Goal: Task Accomplishment & Management: Use online tool/utility

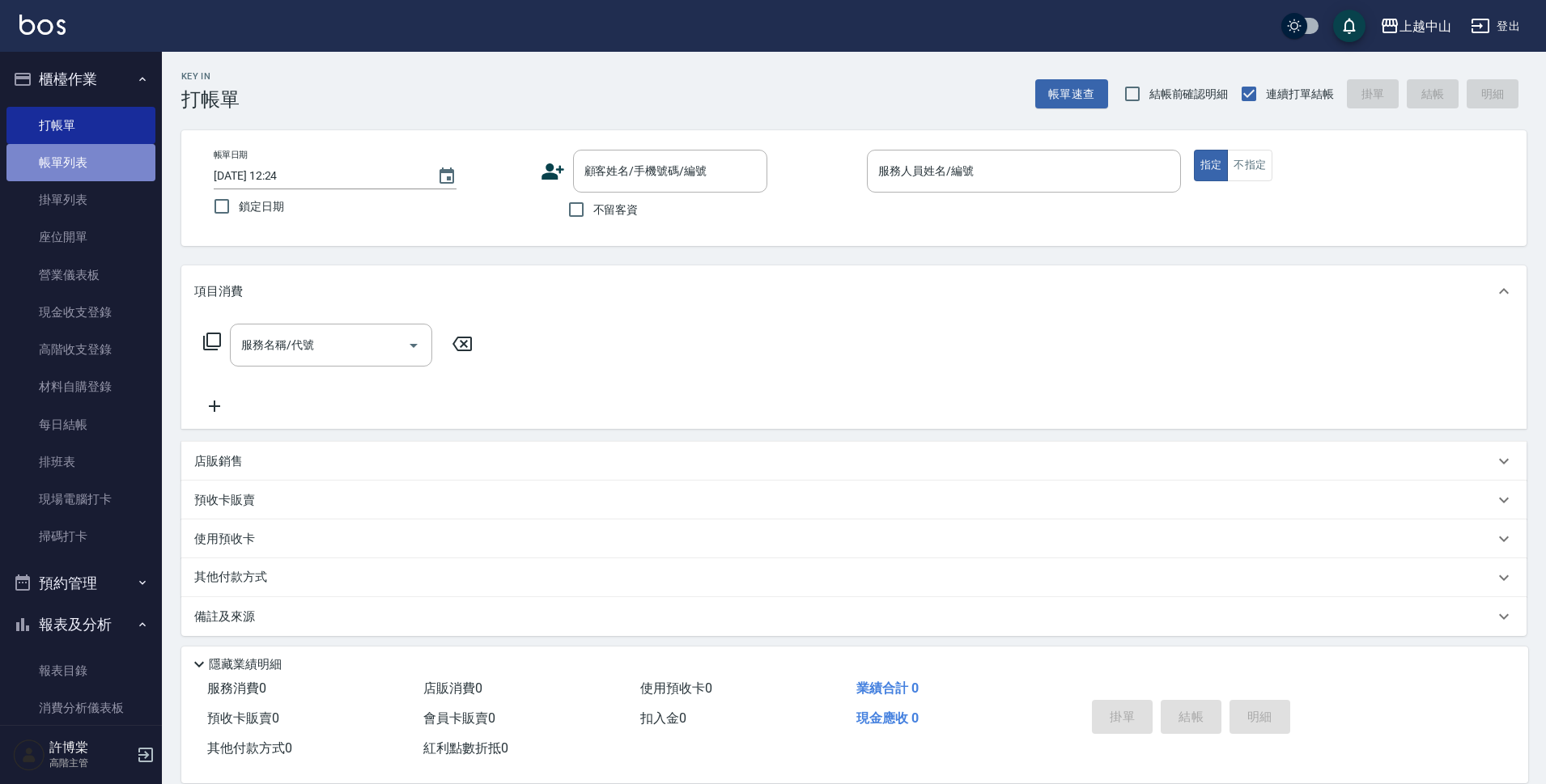
drag, startPoint x: 0, startPoint y: 0, endPoint x: 80, endPoint y: 174, distance: 191.5
click at [80, 174] on link "帳單列表" at bounding box center [80, 163] width 149 height 37
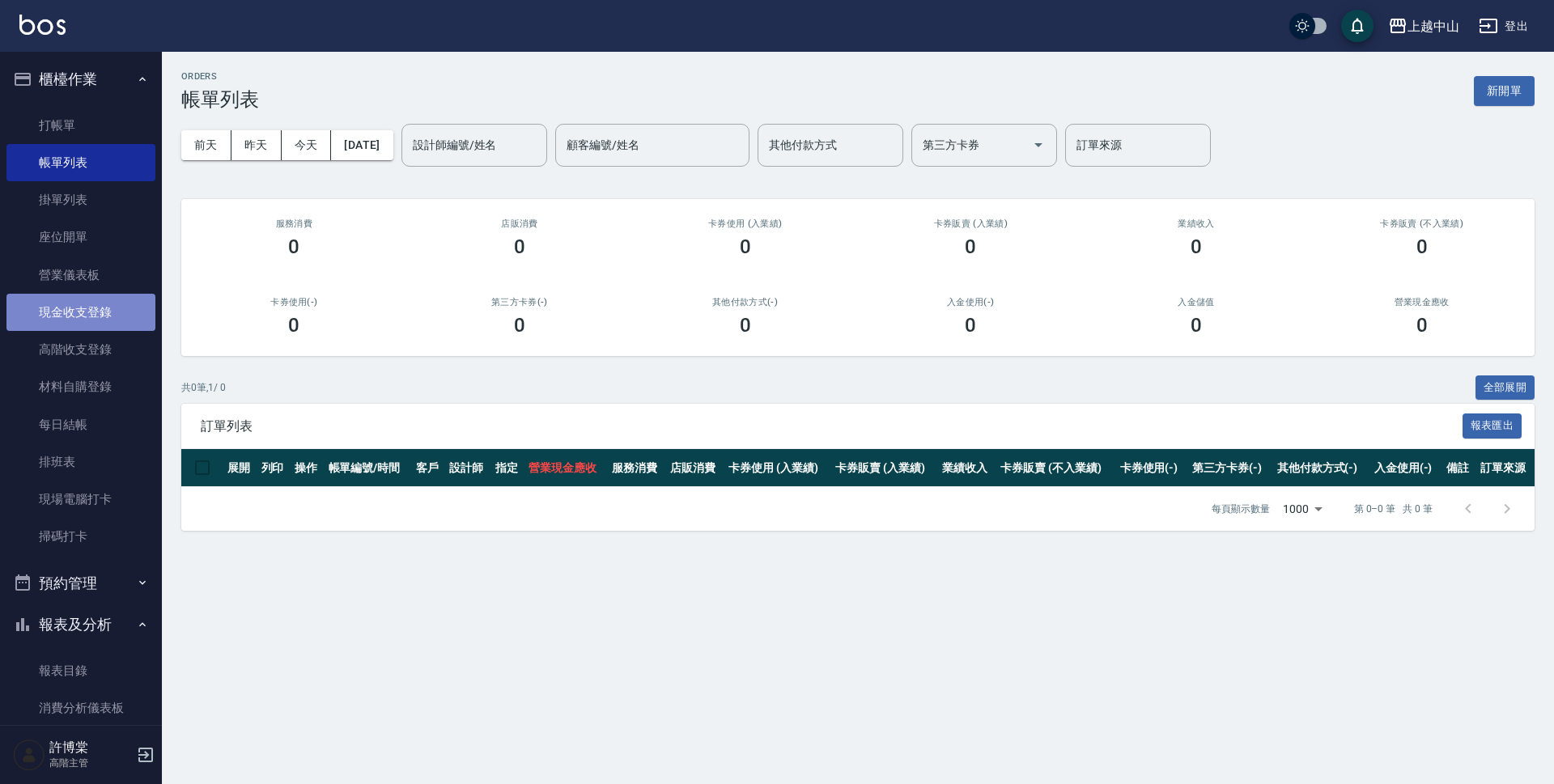
click at [104, 298] on link "現金收支登錄" at bounding box center [80, 312] width 149 height 37
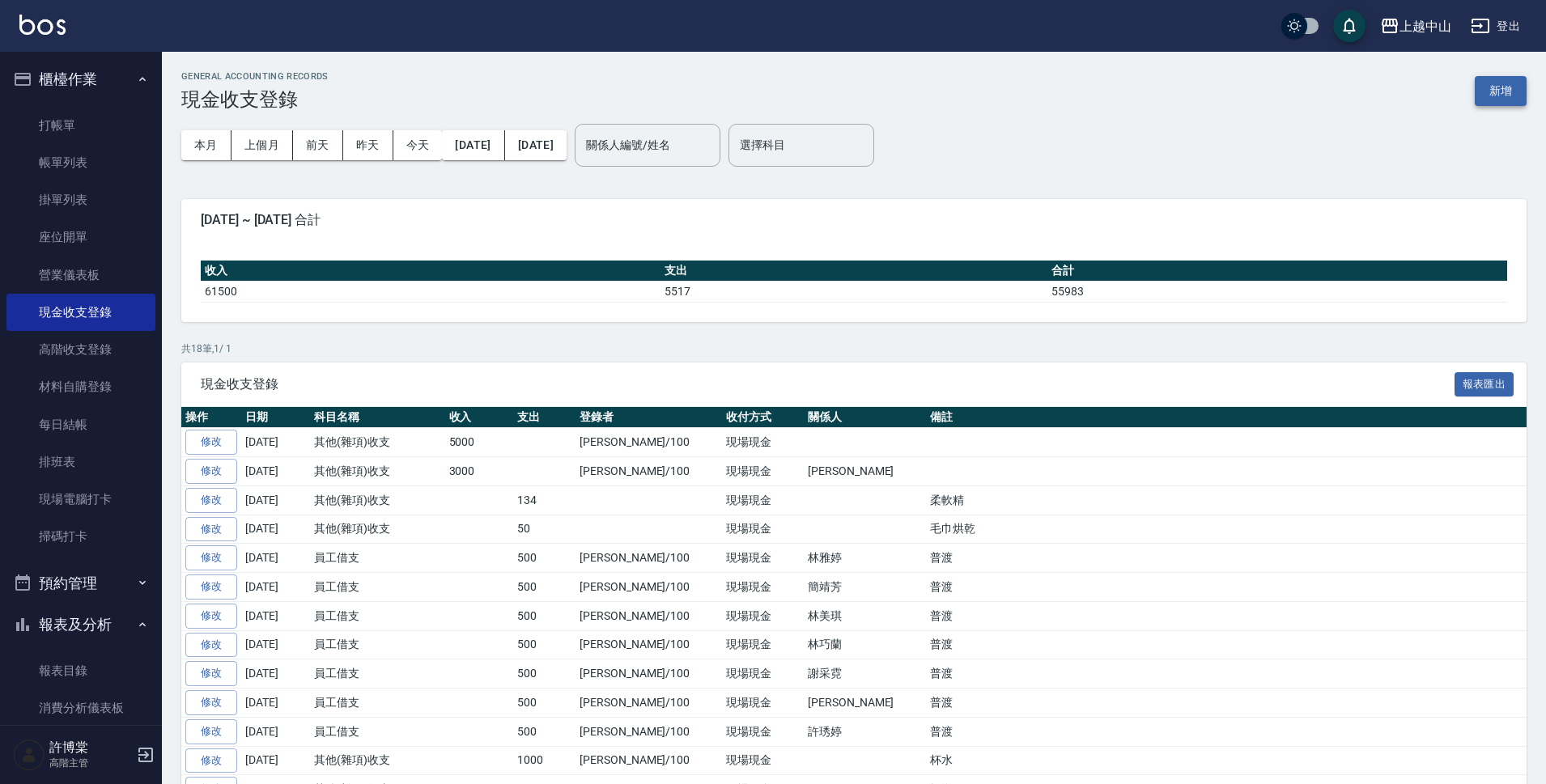
click at [1512, 96] on button "新增" at bounding box center [1500, 91] width 51 height 30
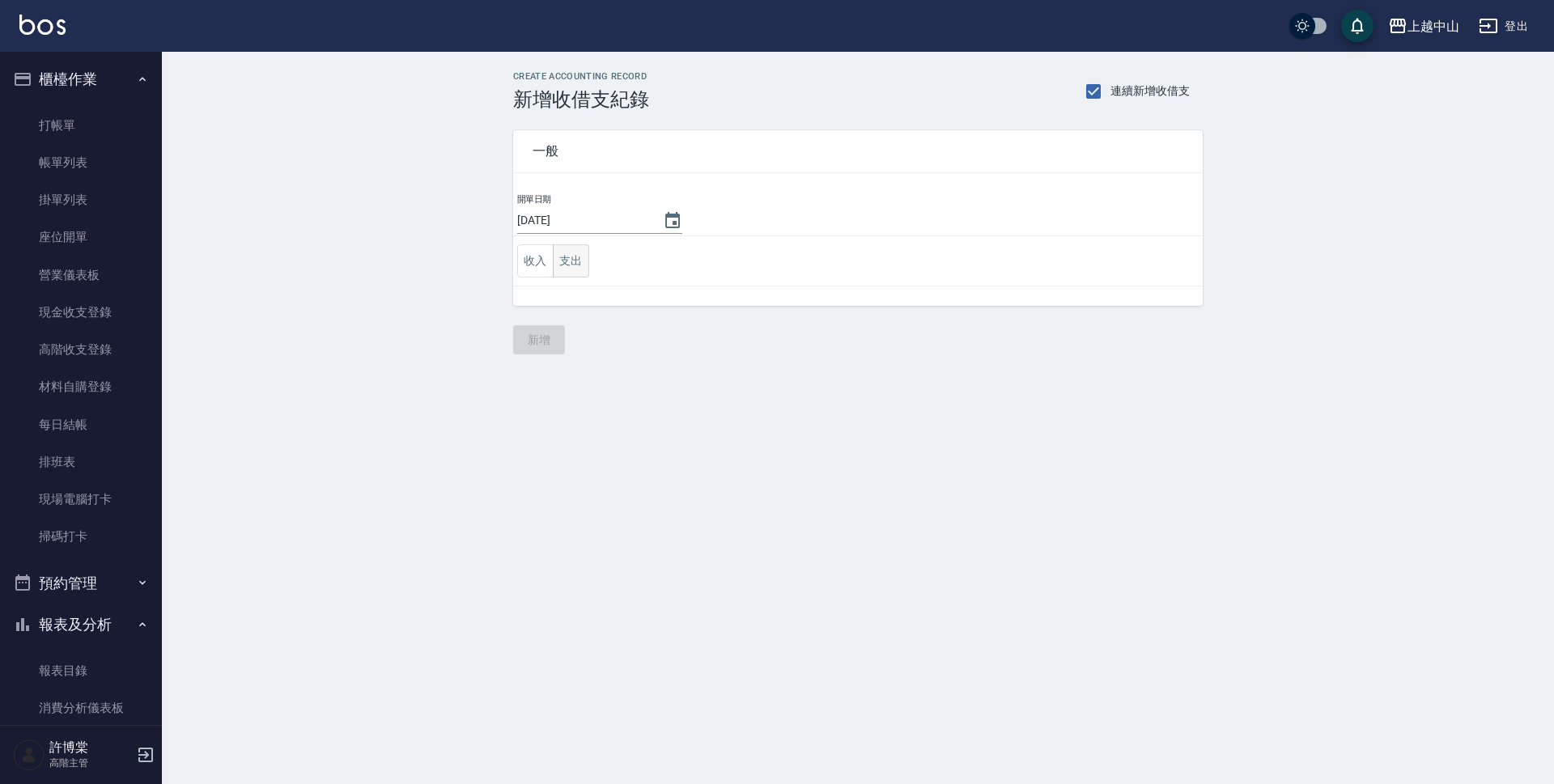
click at [563, 266] on button "支出" at bounding box center [571, 261] width 37 height 33
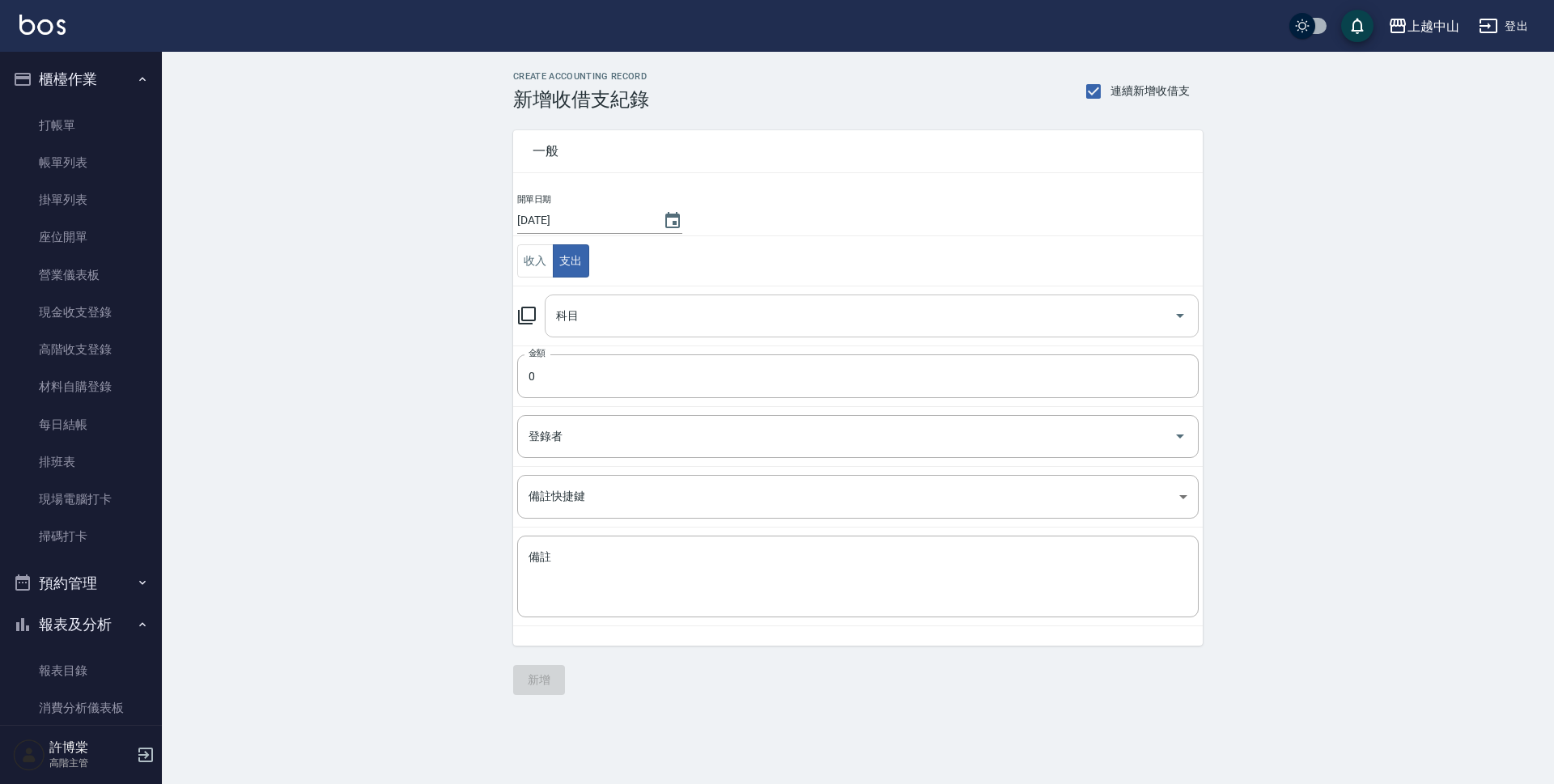
click at [591, 312] on input "科目" at bounding box center [859, 316] width 615 height 28
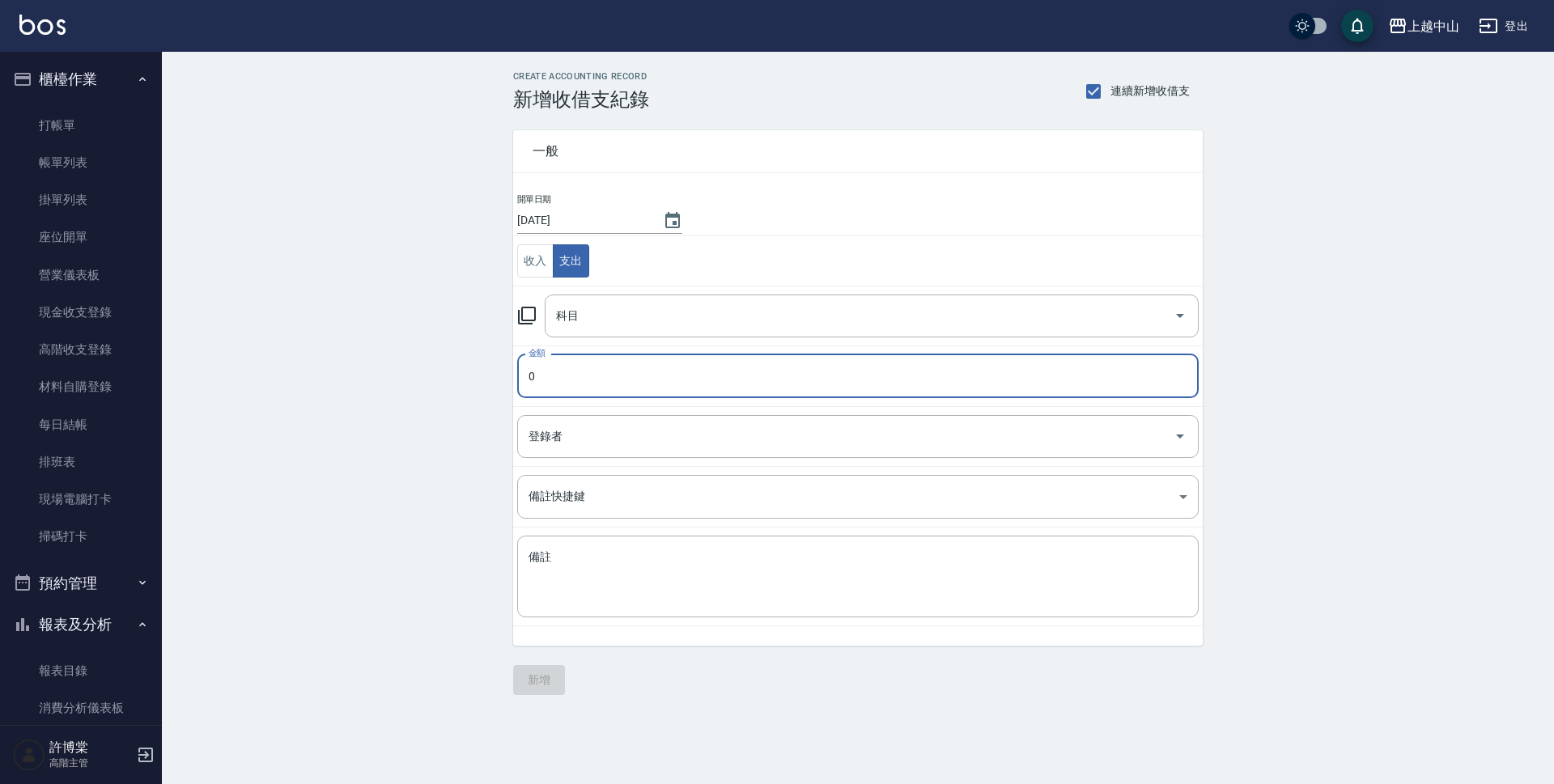
click at [565, 380] on input "0" at bounding box center [857, 376] width 681 height 44
type input "79"
click at [597, 316] on input "科目" at bounding box center [859, 316] width 615 height 28
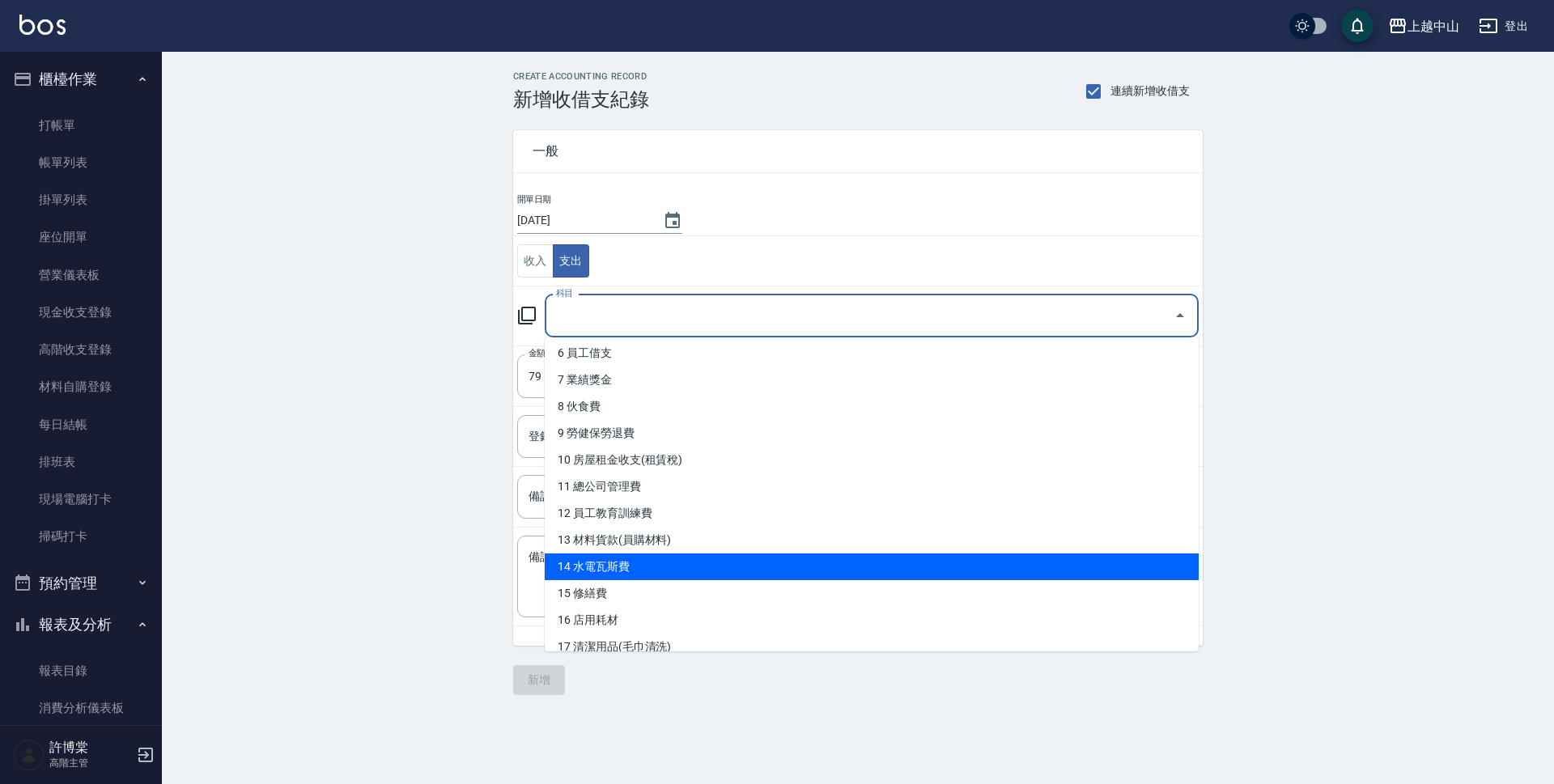
scroll to position [405, 0]
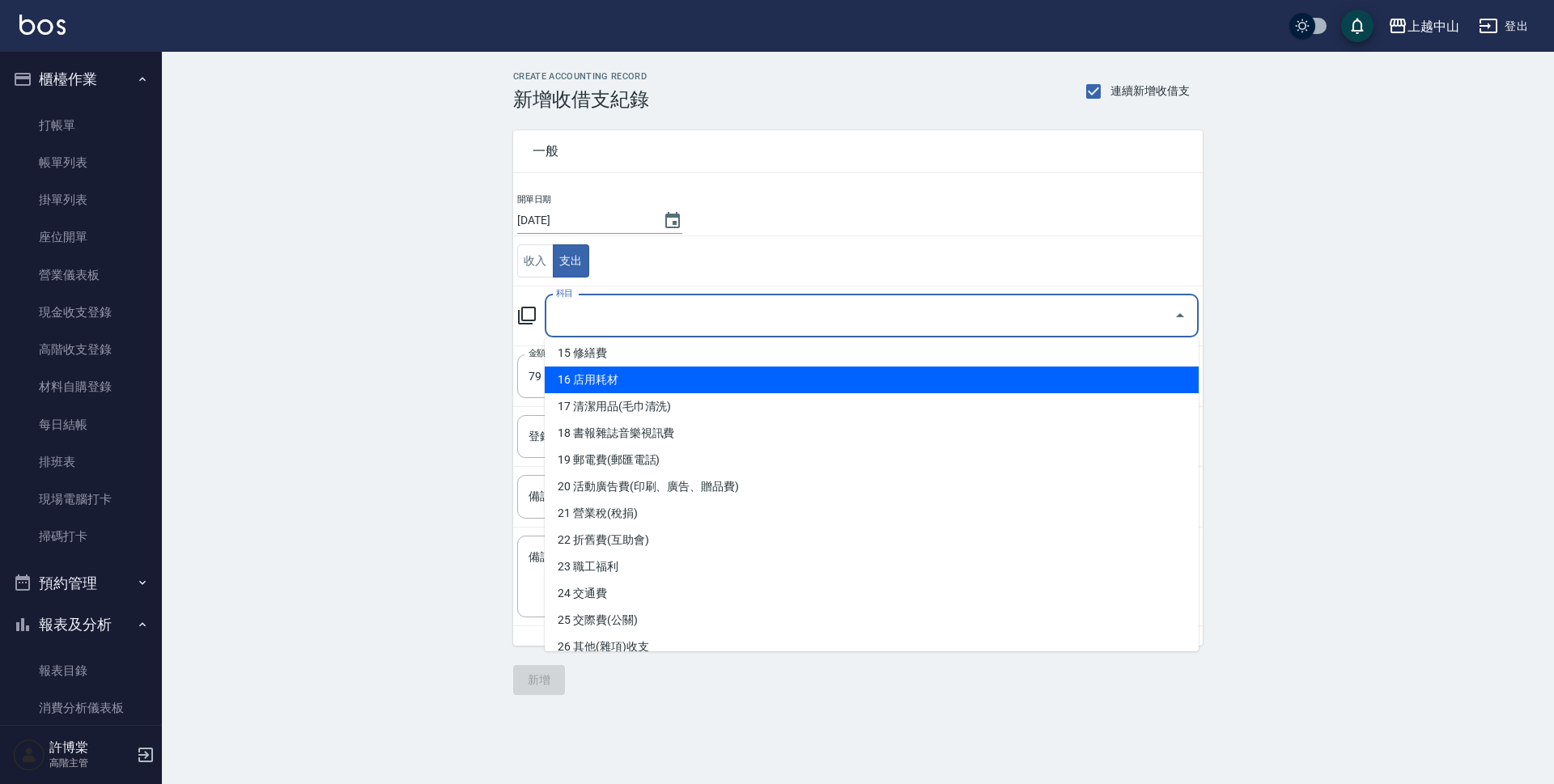
click at [600, 385] on li "16 店用耗材" at bounding box center [872, 380] width 654 height 27
type input "16 店用耗材"
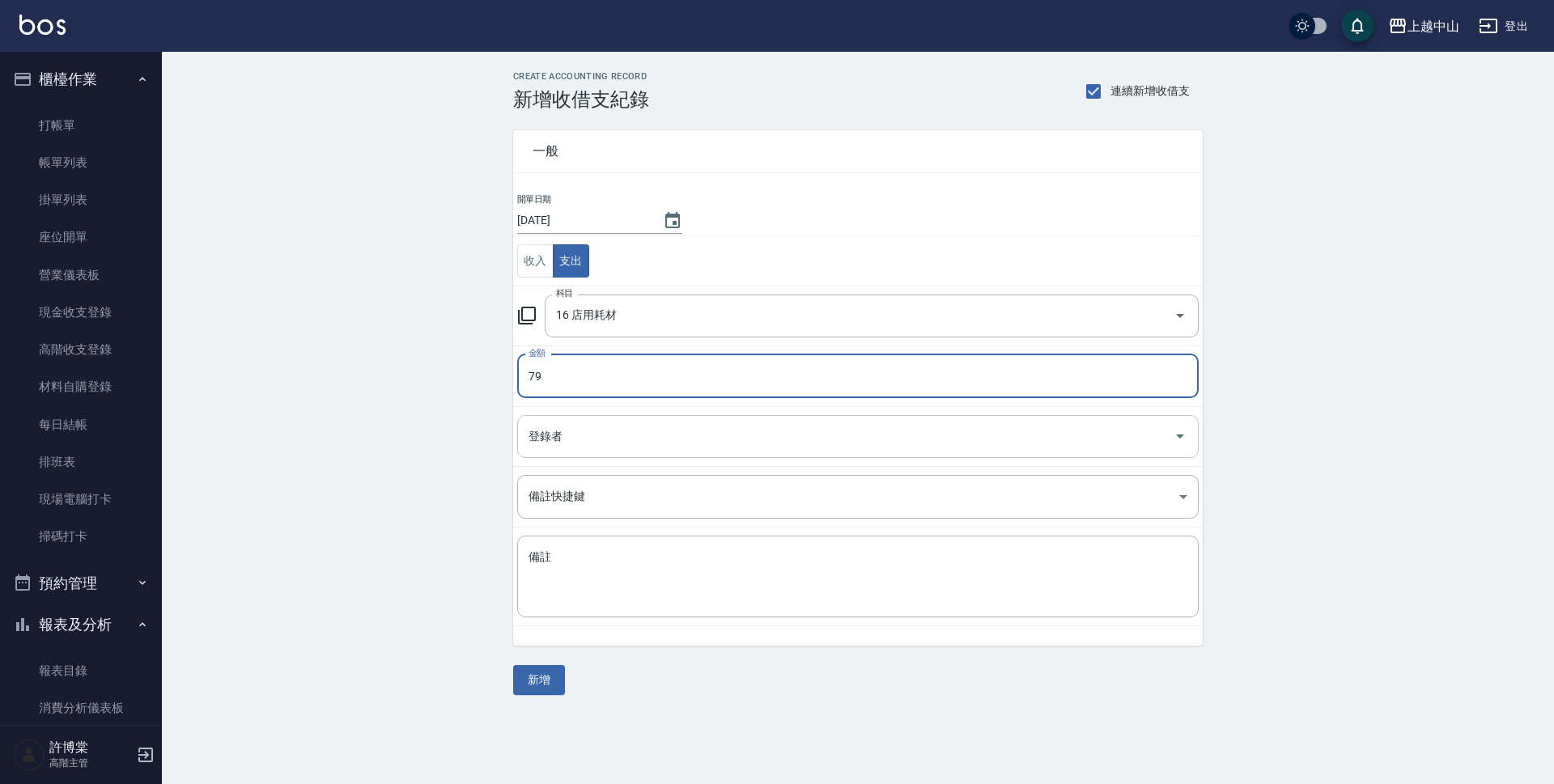
click at [583, 427] on input "登錄者" at bounding box center [845, 436] width 643 height 28
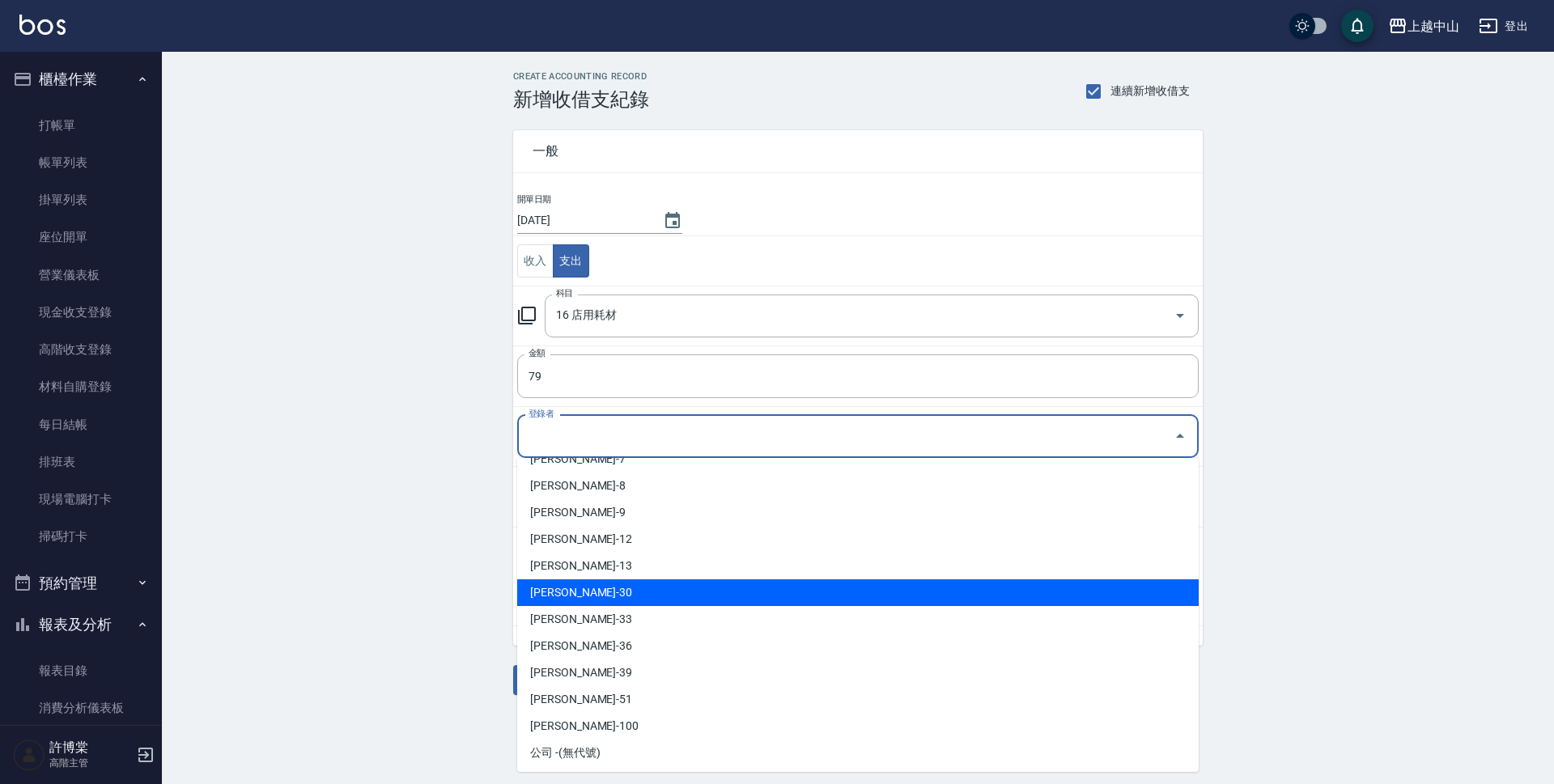
scroll to position [180, 0]
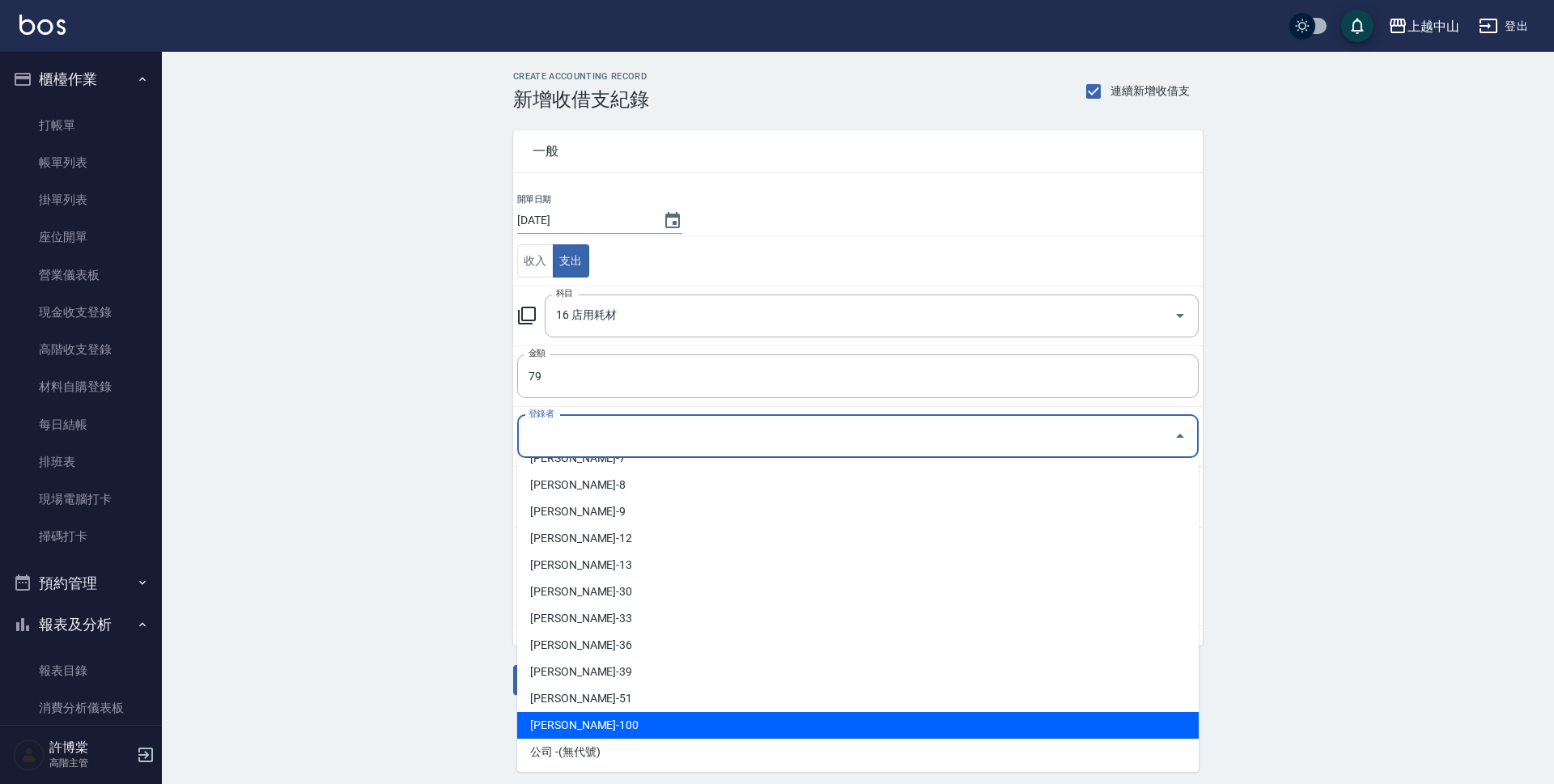
click at [580, 728] on li "[PERSON_NAME]-100" at bounding box center [857, 725] width 681 height 27
type input "[PERSON_NAME]-100"
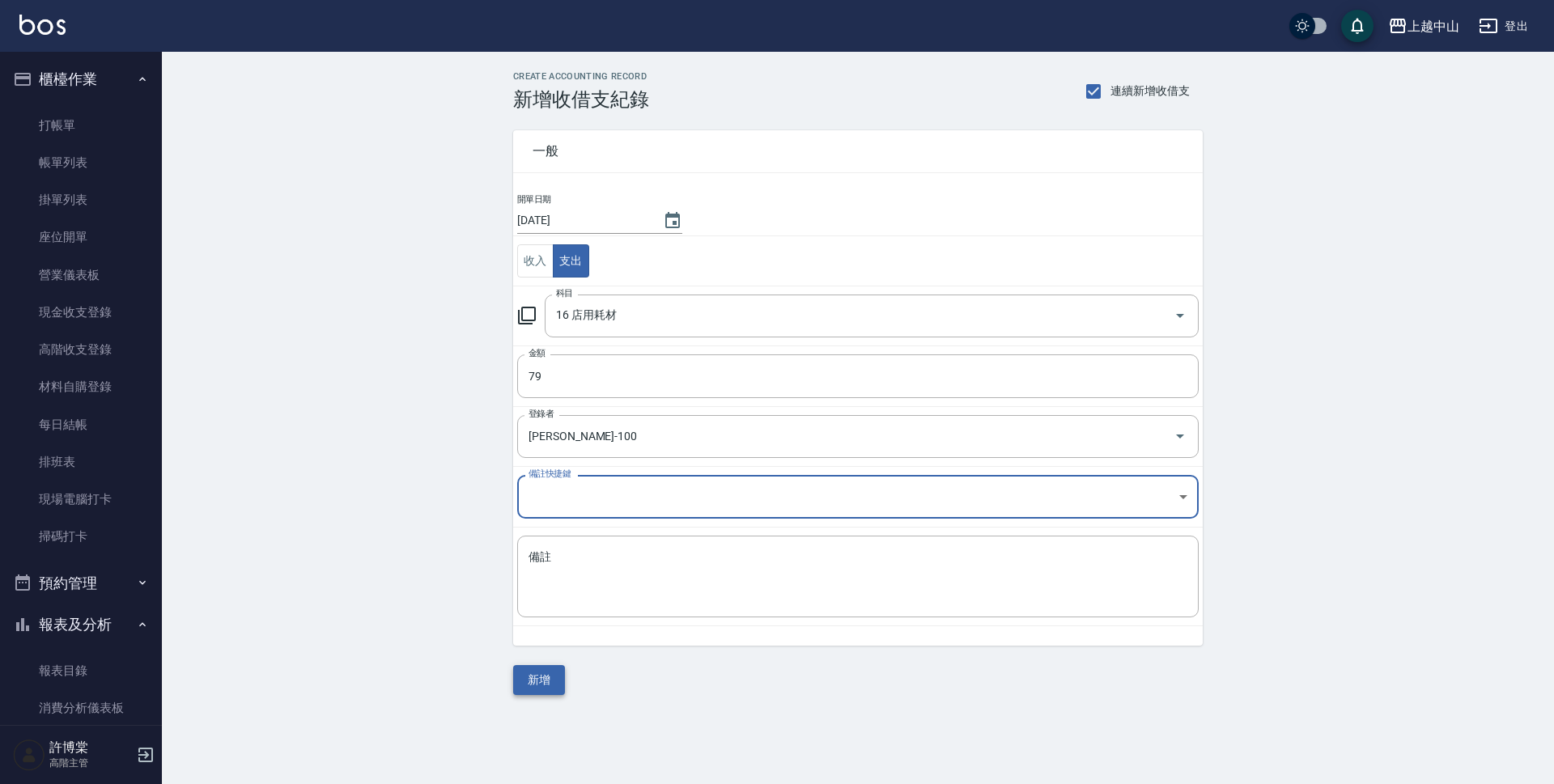
click at [515, 665] on button "新增" at bounding box center [538, 680] width 51 height 30
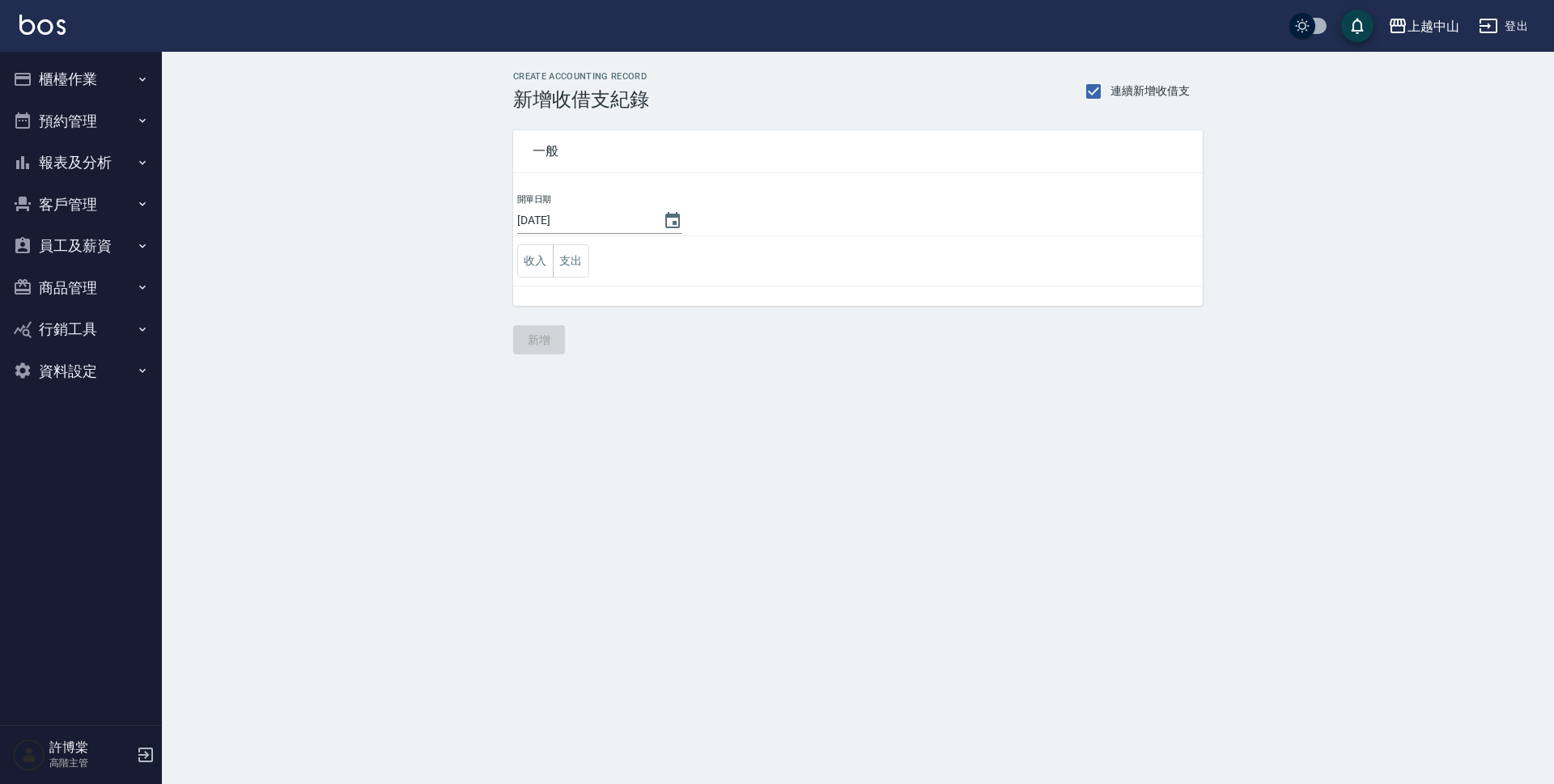
click at [107, 162] on button "報表及分析" at bounding box center [80, 163] width 149 height 42
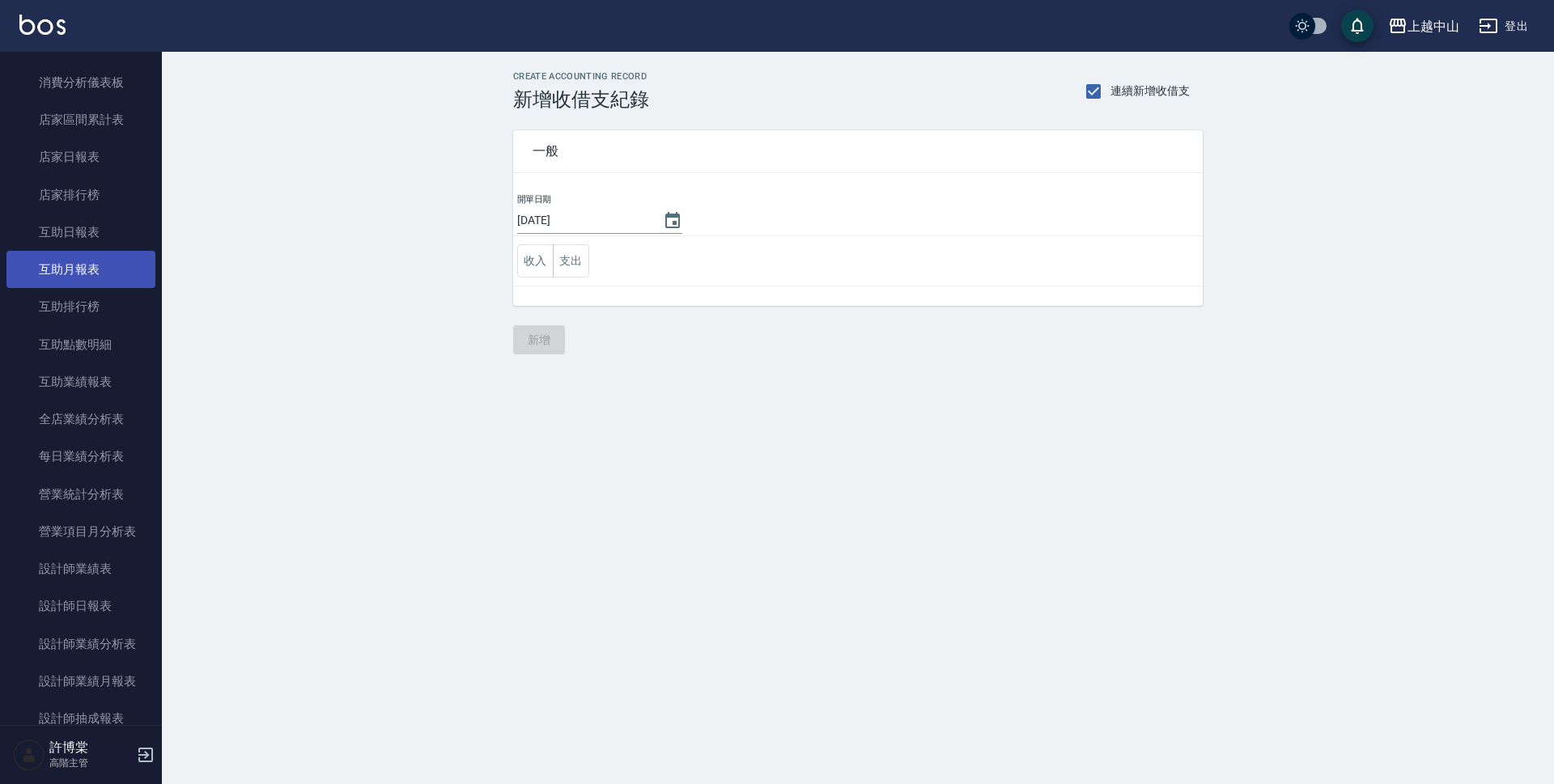
scroll to position [485, 0]
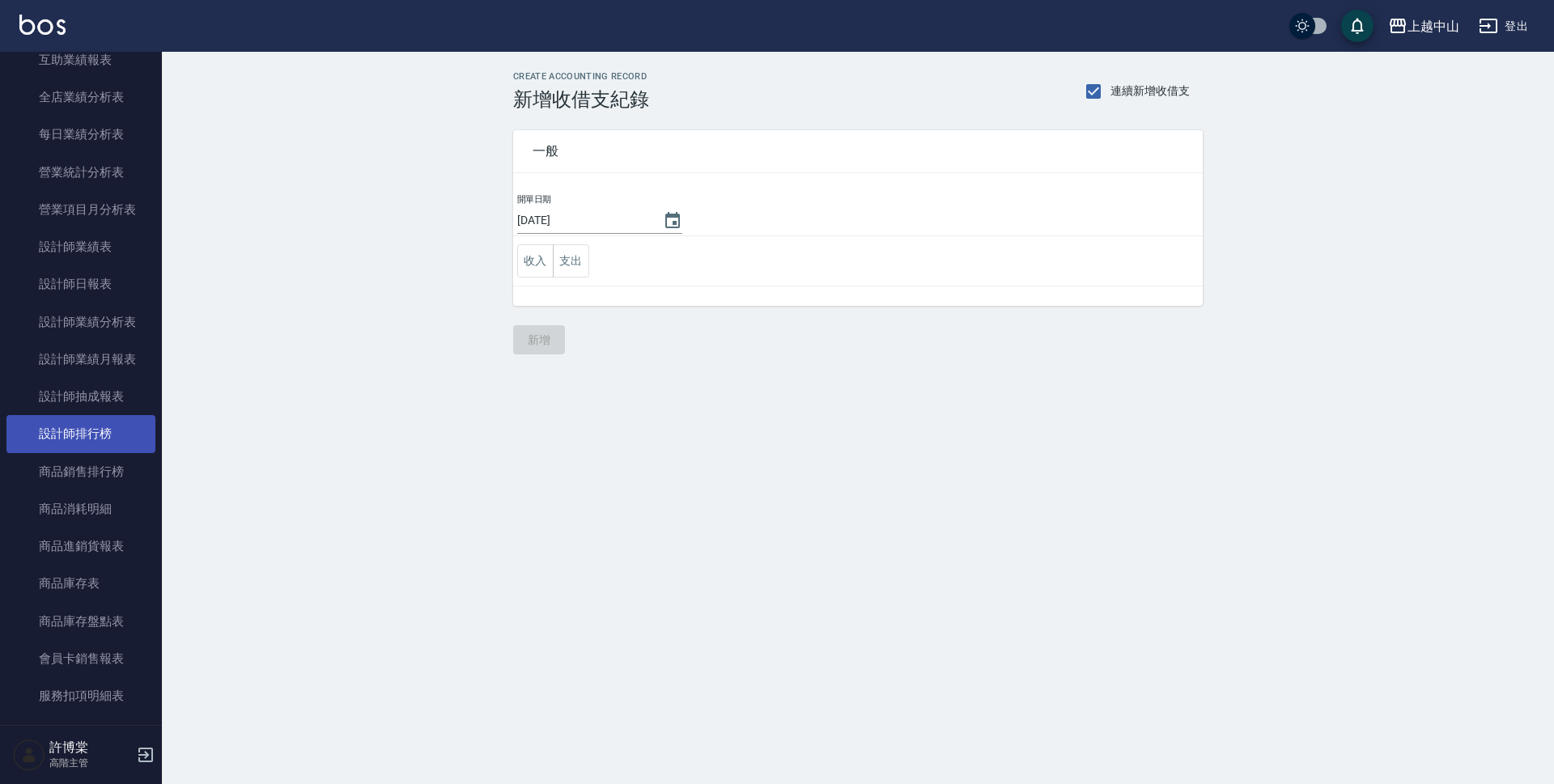
click at [114, 435] on link "設計師排行榜" at bounding box center [80, 433] width 149 height 37
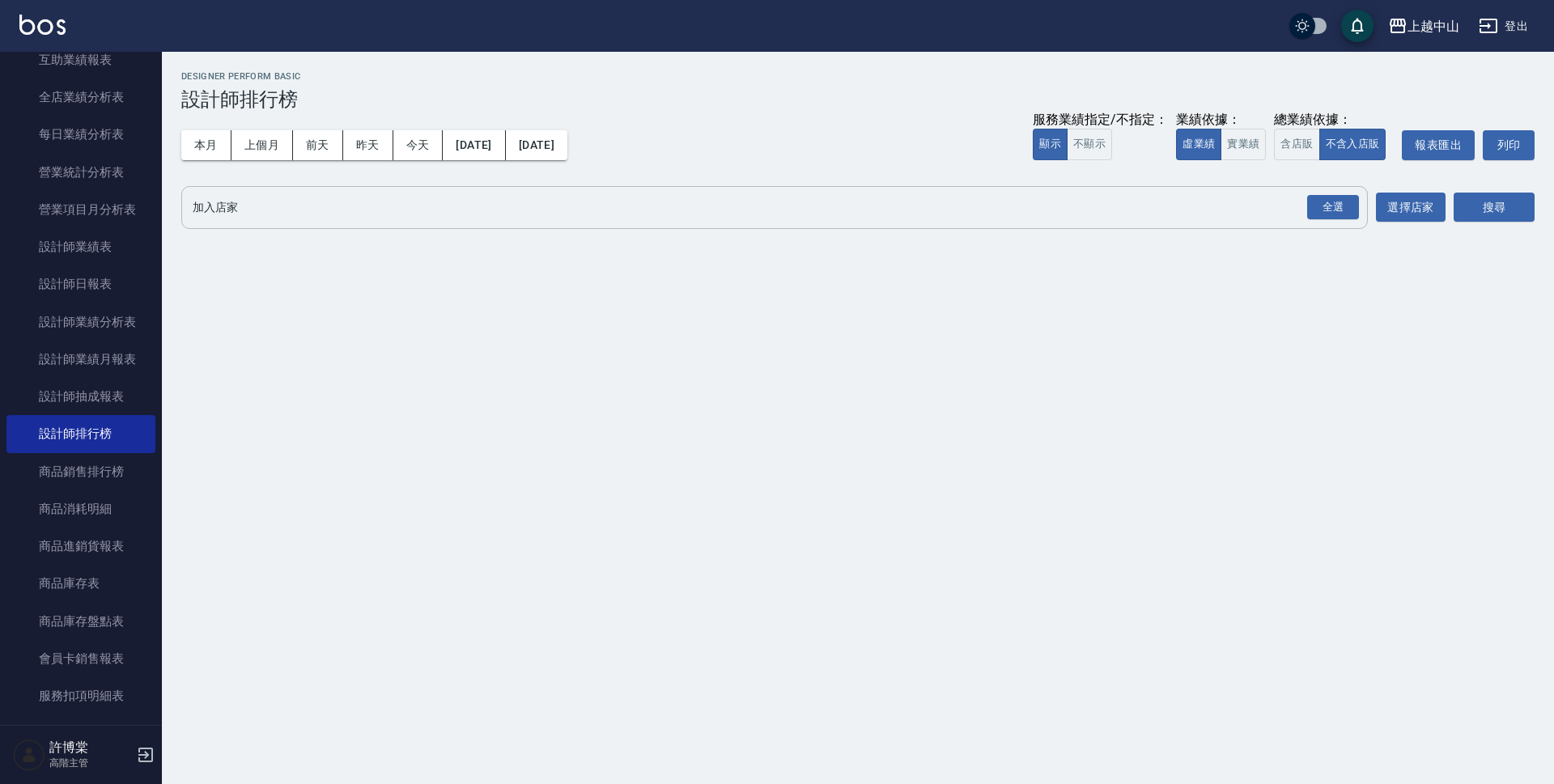
click at [250, 216] on input "加入店家" at bounding box center [762, 207] width 1147 height 28
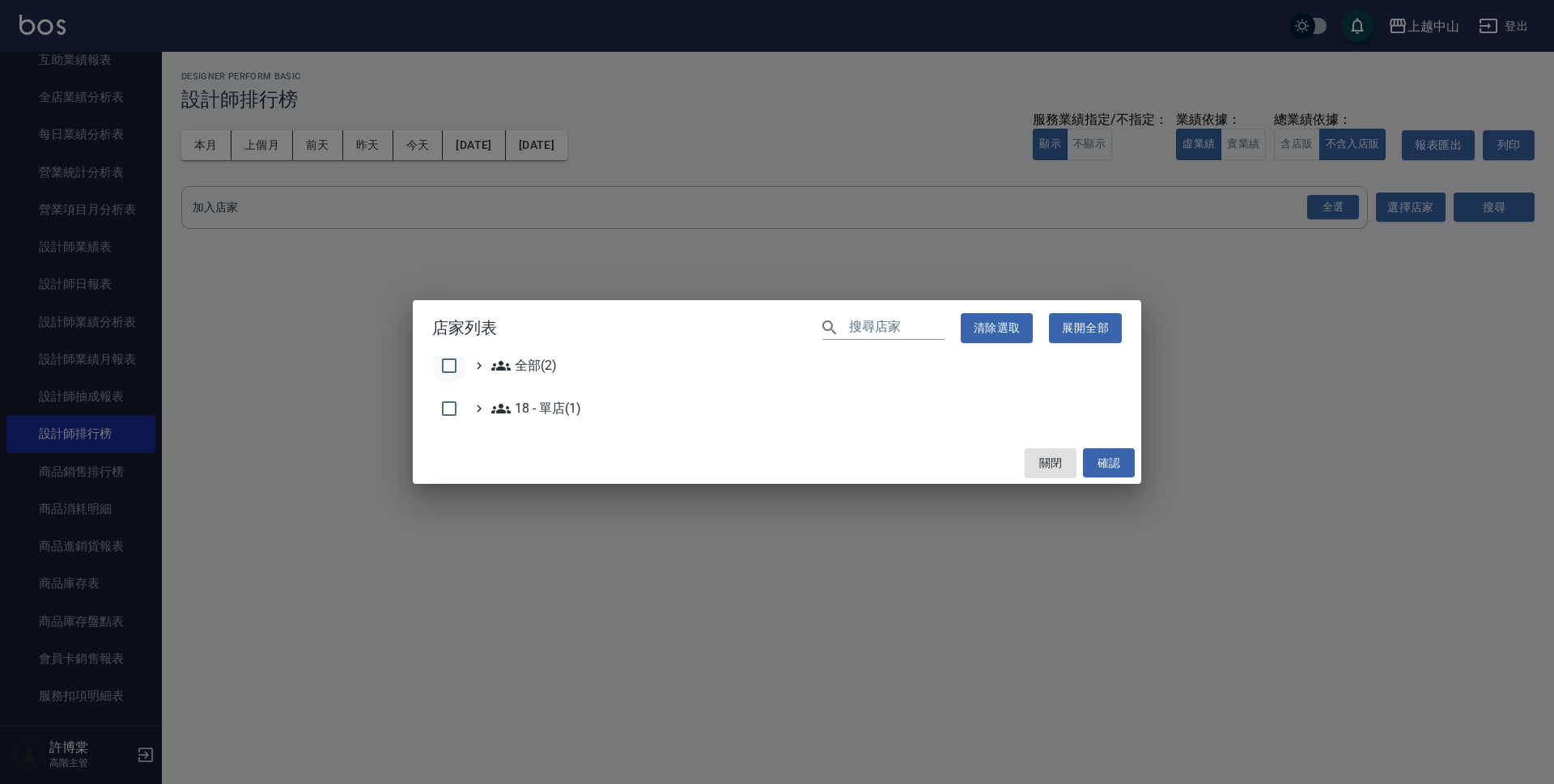
click at [447, 365] on input "checkbox" at bounding box center [449, 365] width 34 height 34
checkbox input "true"
click at [1120, 471] on button "確認" at bounding box center [1108, 463] width 51 height 30
checkbox input "false"
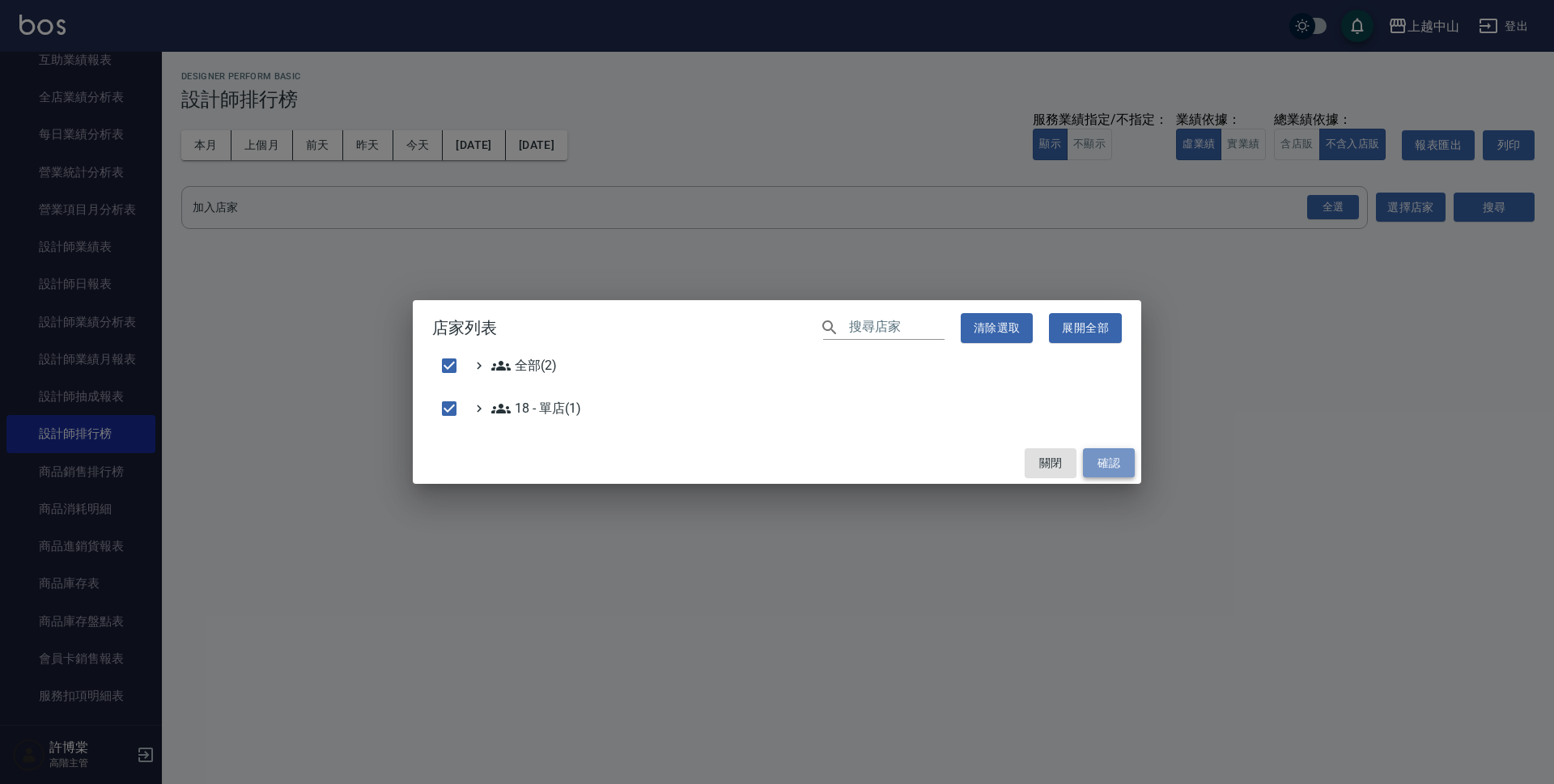
checkbox input "false"
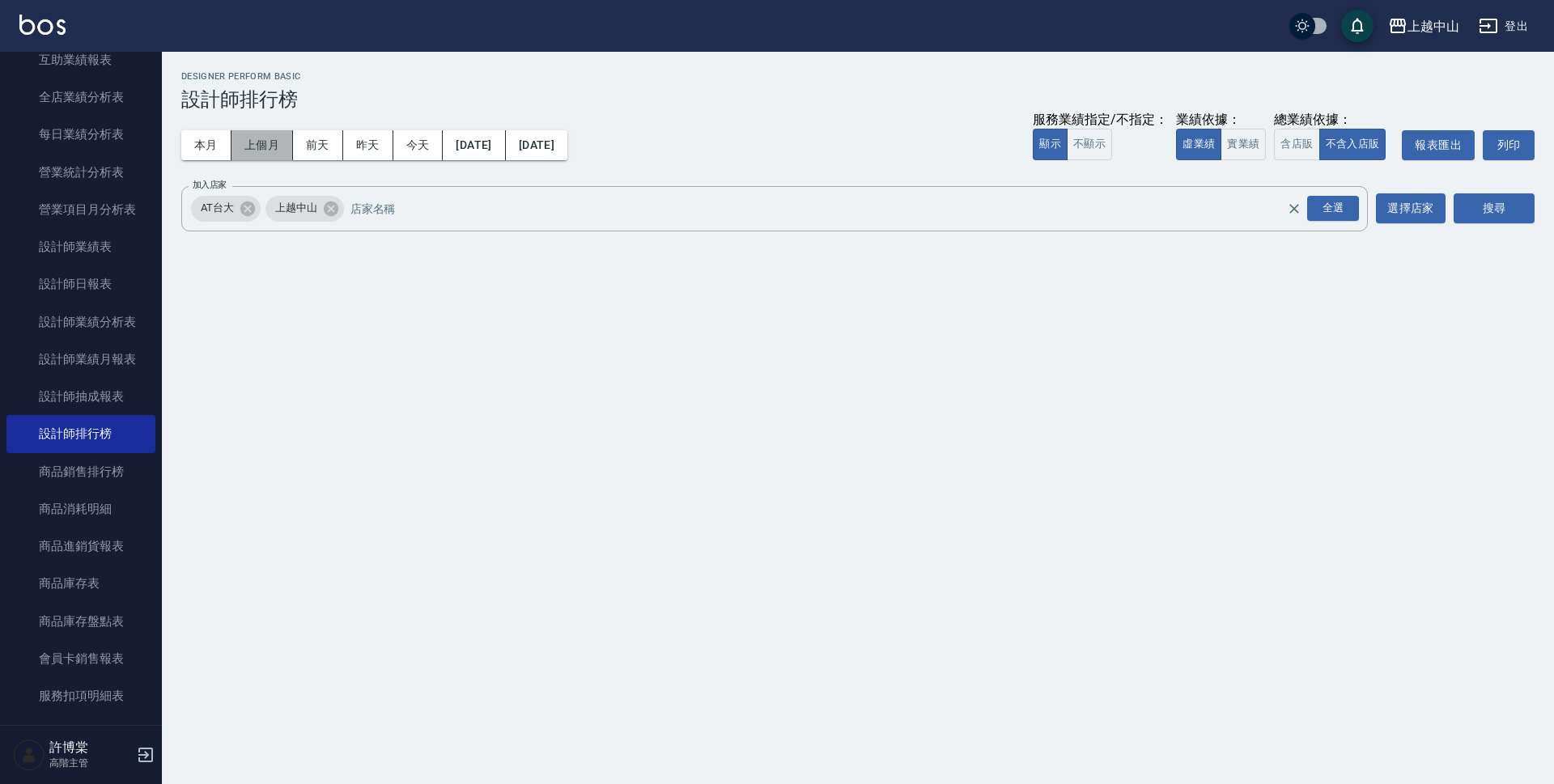
click at [269, 144] on button "上個月" at bounding box center [262, 145] width 61 height 30
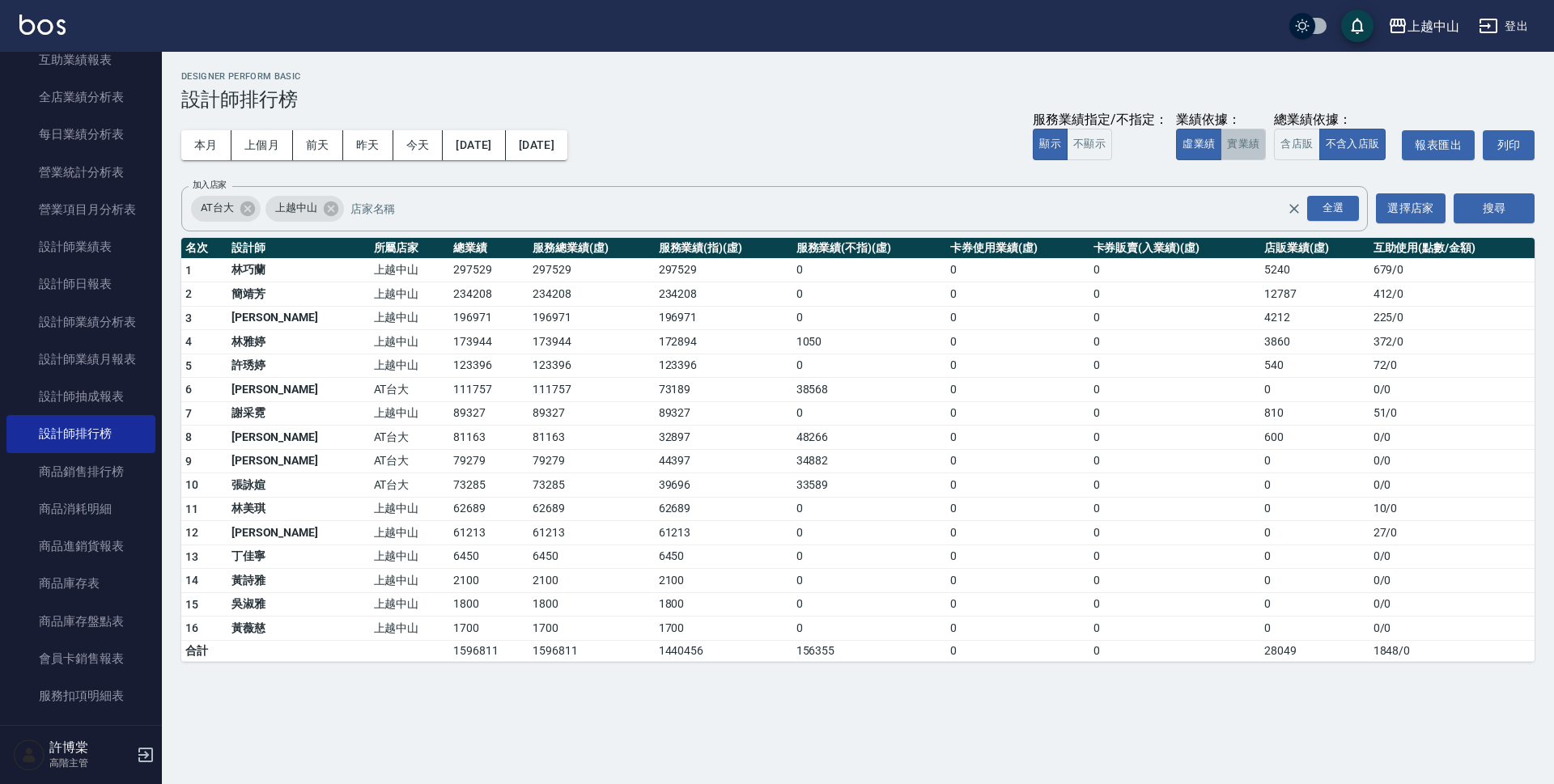
click at [1250, 157] on button "實業績" at bounding box center [1243, 144] width 46 height 32
click at [1211, 143] on button "虛業績" at bounding box center [1198, 144] width 46 height 32
drag, startPoint x: 348, startPoint y: 587, endPoint x: 419, endPoint y: 572, distance: 72.6
click at [419, 572] on tr "14 [PERSON_NAME] 上越中山 2100 2100 2100 0 0 0 0 0 / 0" at bounding box center [858, 581] width 1353 height 24
click at [449, 599] on td "1800" at bounding box center [489, 604] width 80 height 24
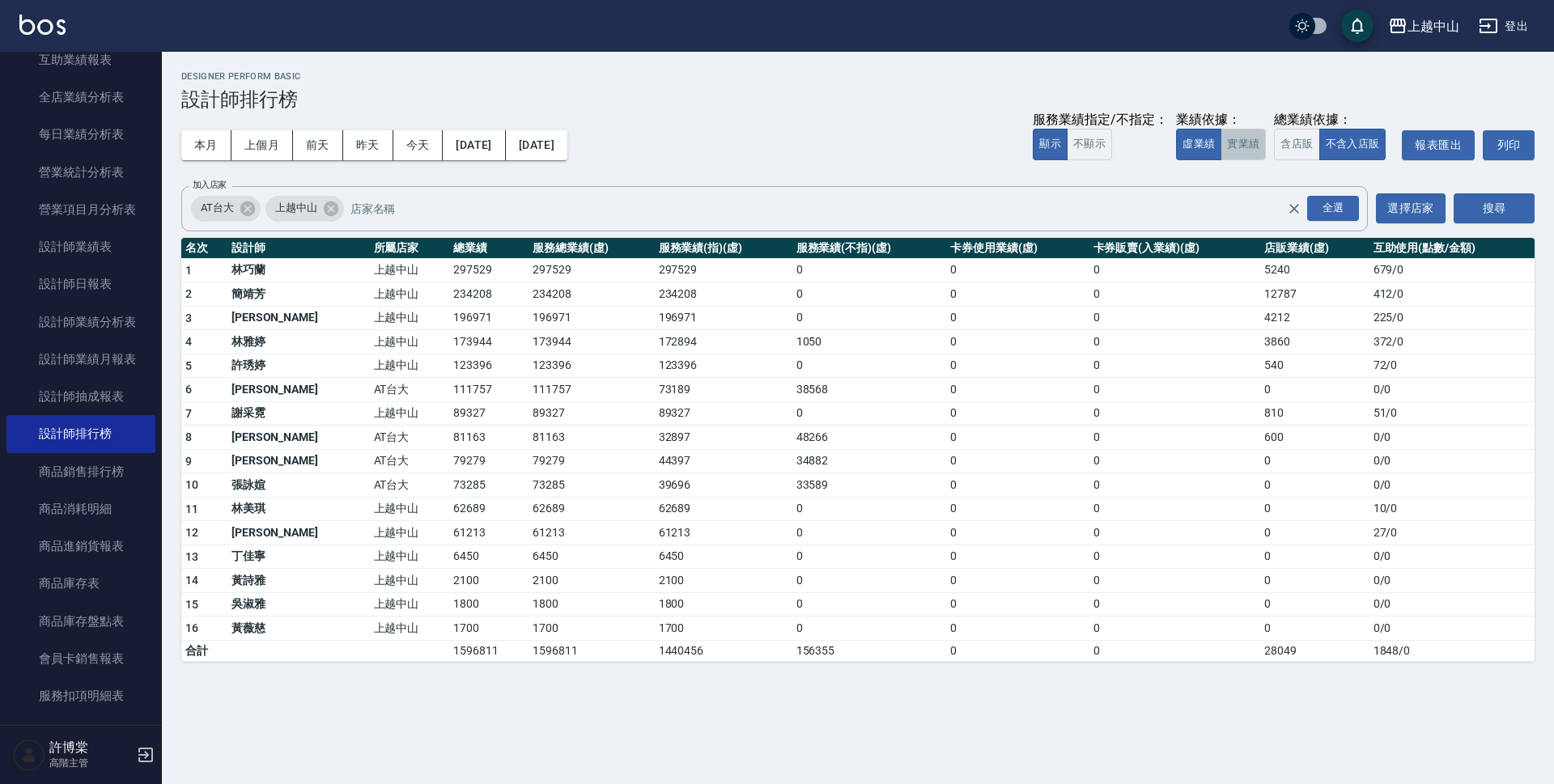
click at [1245, 140] on button "實業績" at bounding box center [1243, 144] width 46 height 32
click at [1189, 146] on button "虛業績" at bounding box center [1198, 144] width 46 height 32
drag, startPoint x: 1092, startPoint y: 144, endPoint x: 1202, endPoint y: 173, distance: 113.8
click at [1188, 177] on div "本月 上個月 [DATE] [DATE] [DATE] [DATE] [DATE] 服務業績指定/不指定： 顯示 不顯示 業績依據： 虛業績 實業績 總業績依…" at bounding box center [858, 145] width 1353 height 69
click at [1240, 129] on button "實業績" at bounding box center [1243, 144] width 46 height 32
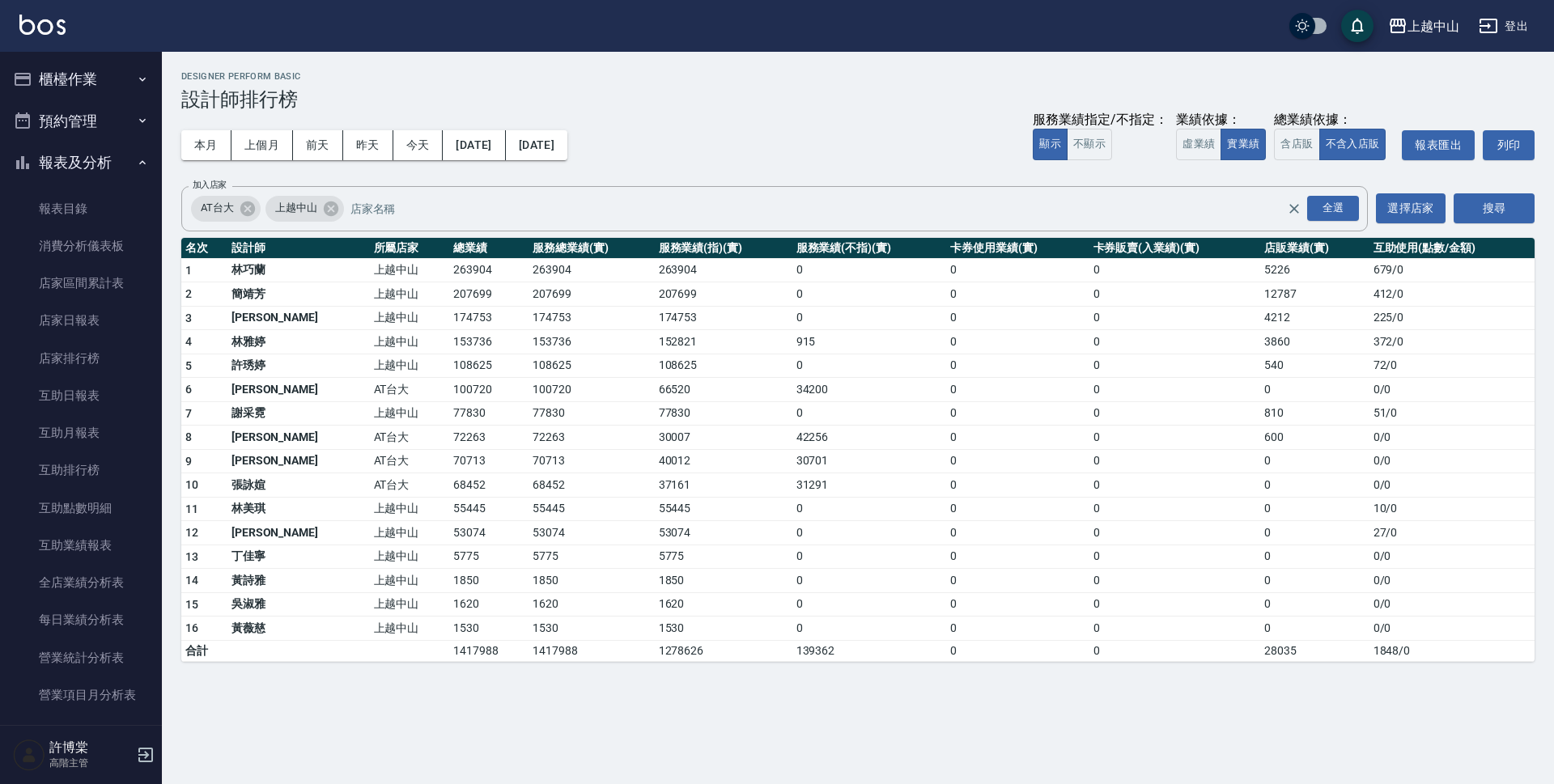
drag, startPoint x: 97, startPoint y: 79, endPoint x: 93, endPoint y: 95, distance: 16.5
click at [96, 79] on button "櫃檯作業" at bounding box center [80, 79] width 149 height 42
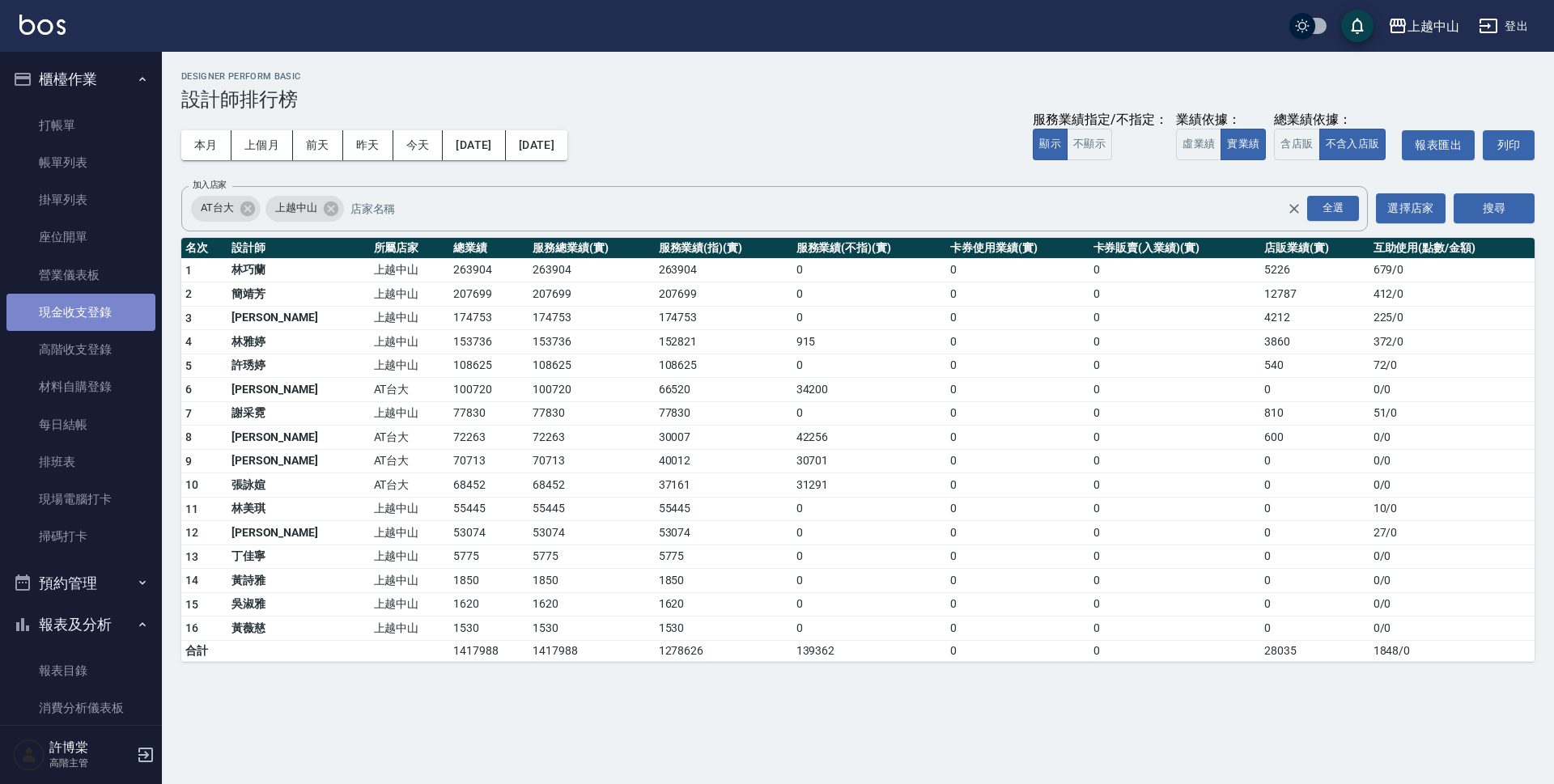
click at [93, 322] on link "現金收支登錄" at bounding box center [80, 312] width 149 height 37
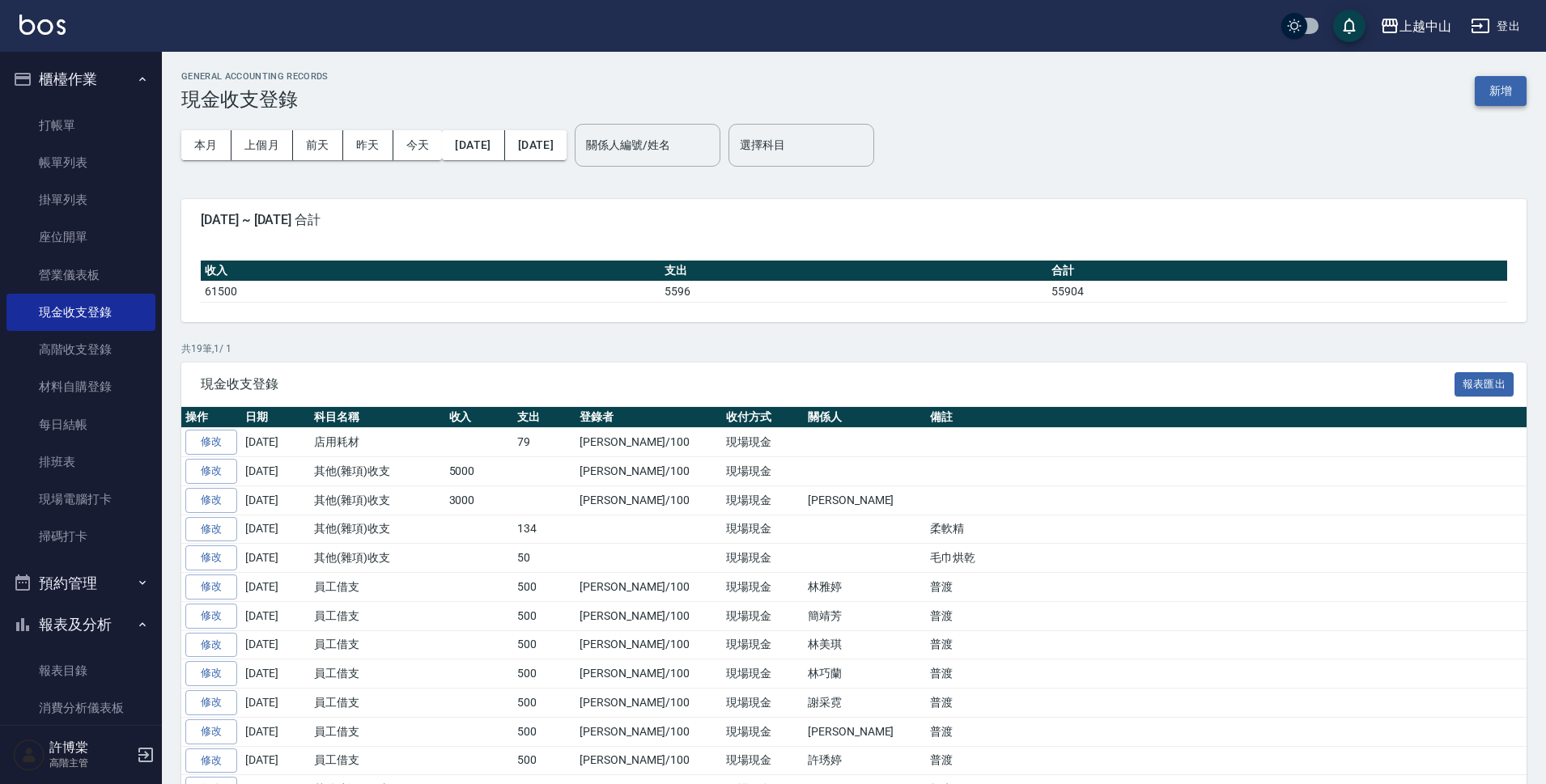
click at [1519, 90] on button "新增" at bounding box center [1500, 91] width 51 height 30
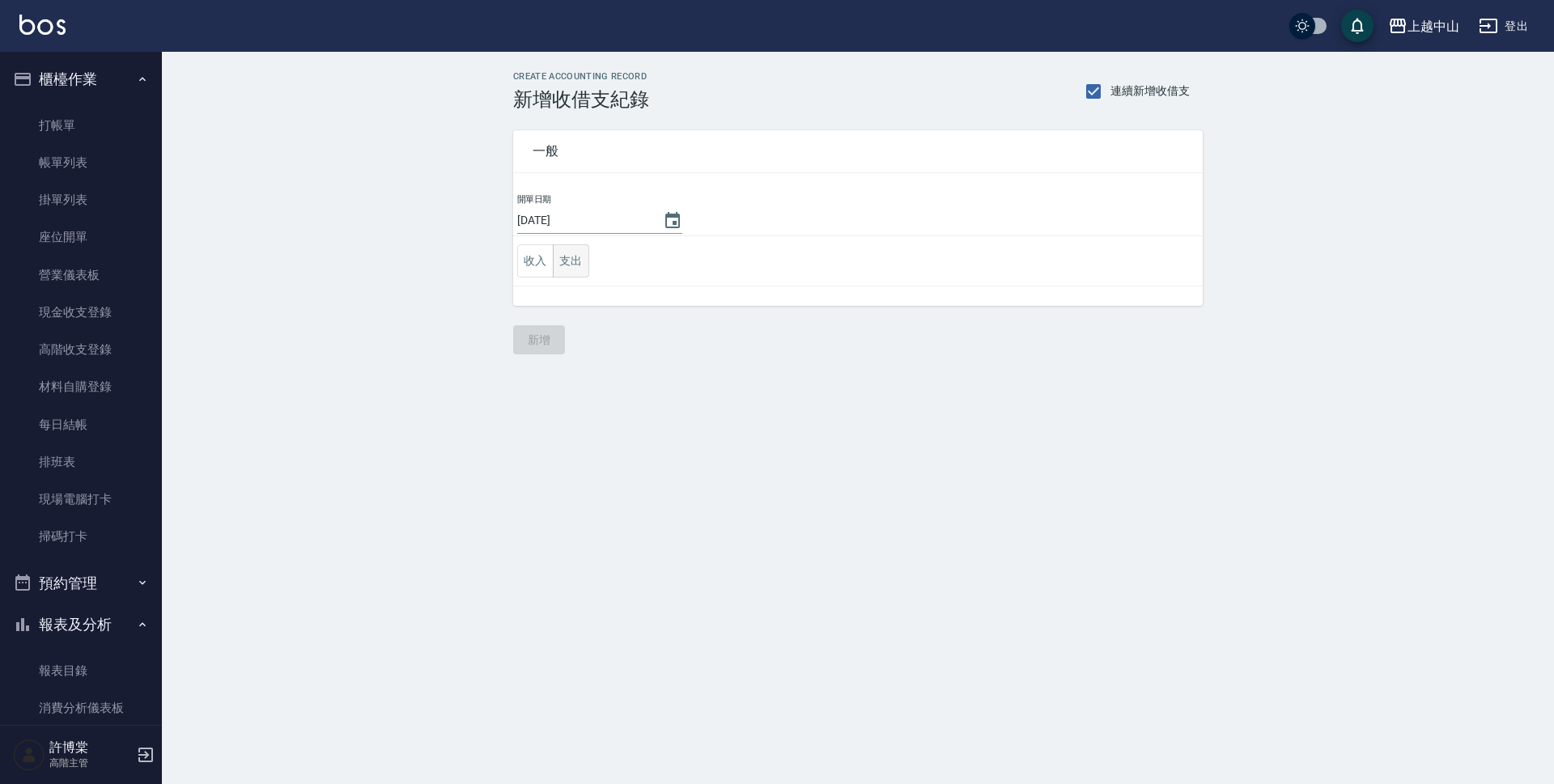
click at [578, 258] on button "支出" at bounding box center [571, 261] width 37 height 33
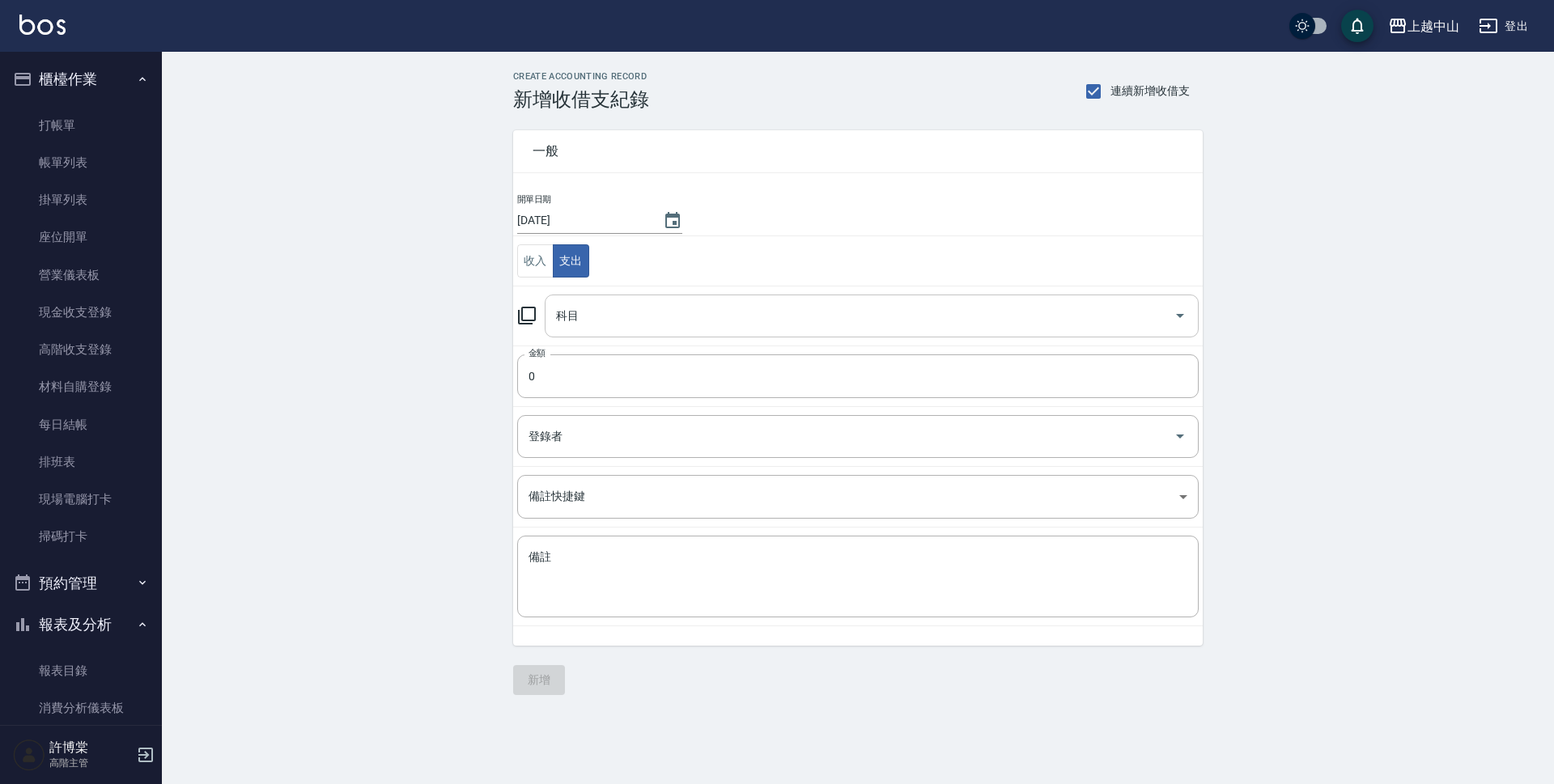
click at [590, 299] on div "科目" at bounding box center [872, 316] width 654 height 43
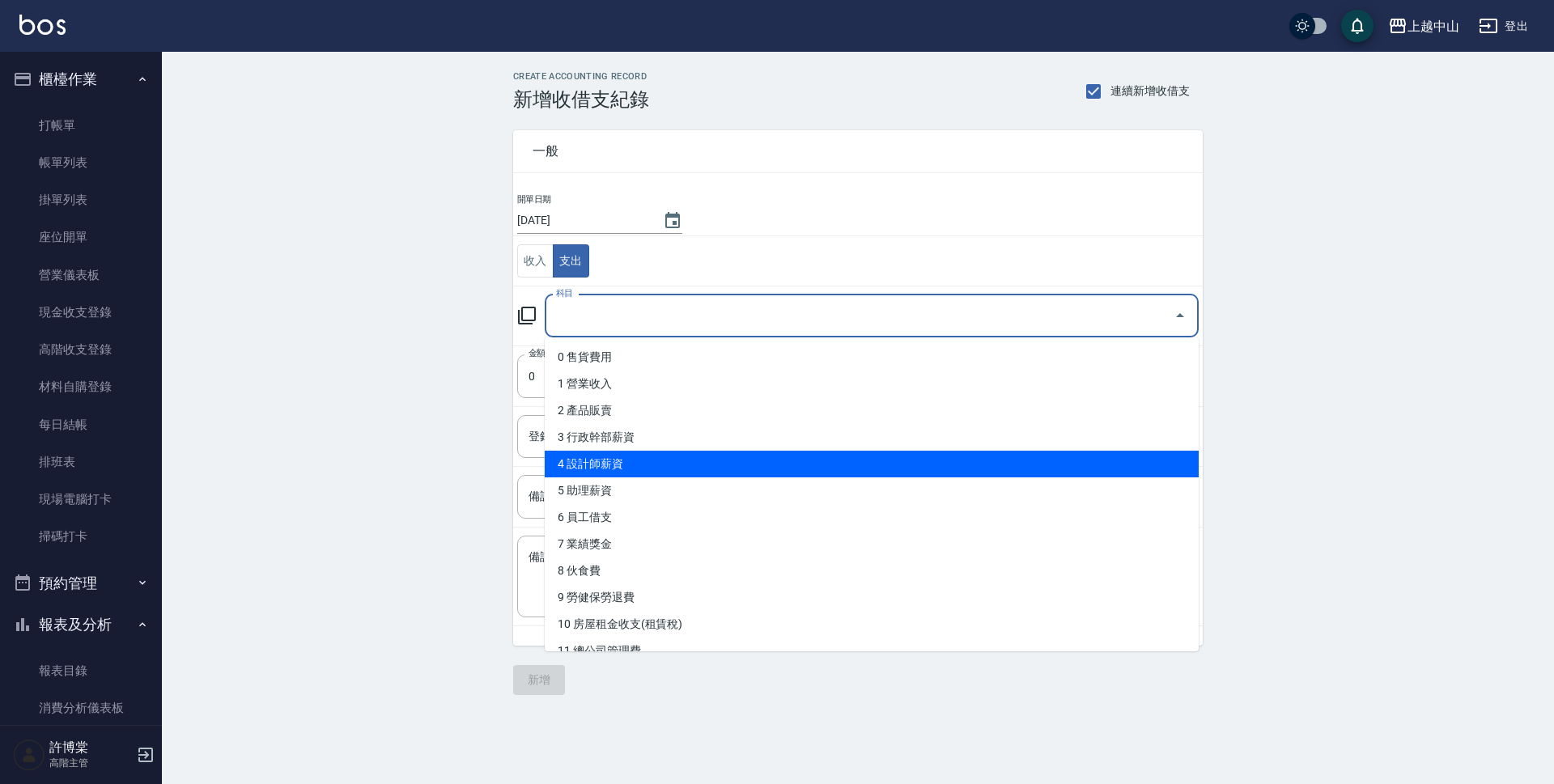
click at [649, 466] on li "4 設計師薪資" at bounding box center [872, 464] width 654 height 27
type input "4 設計師薪資"
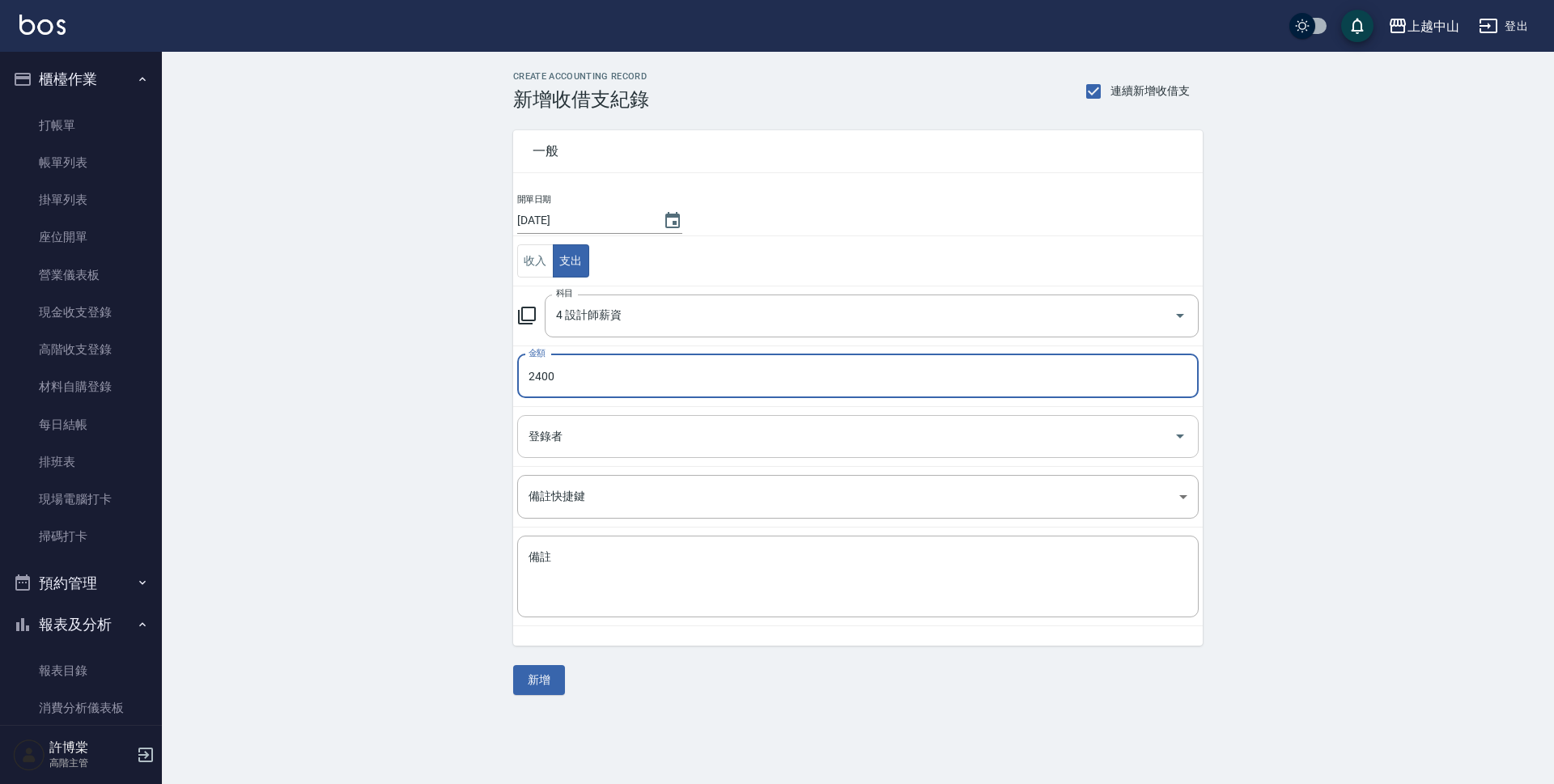
type input "2400"
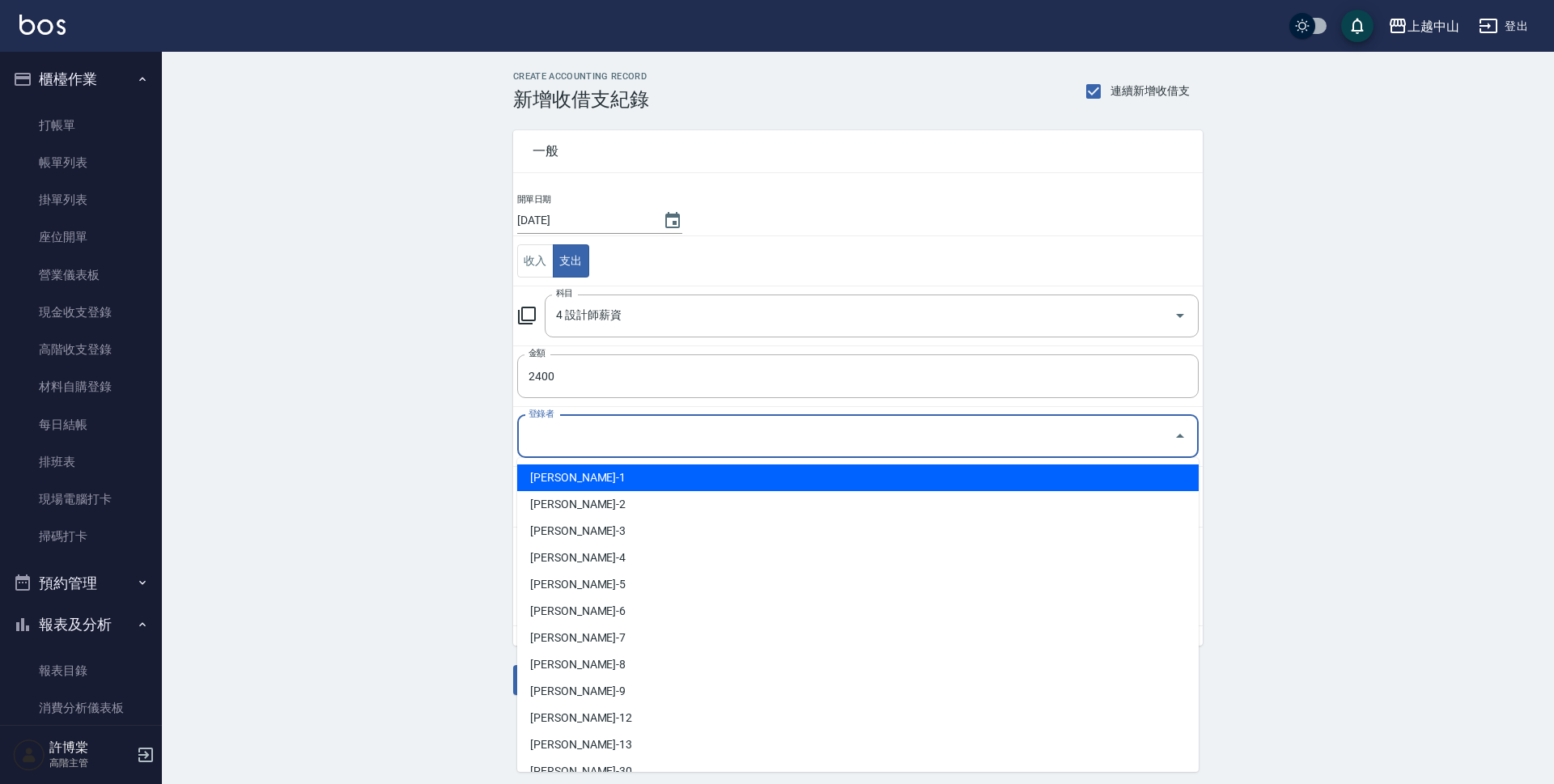
click at [558, 442] on input "登錄者" at bounding box center [845, 436] width 643 height 28
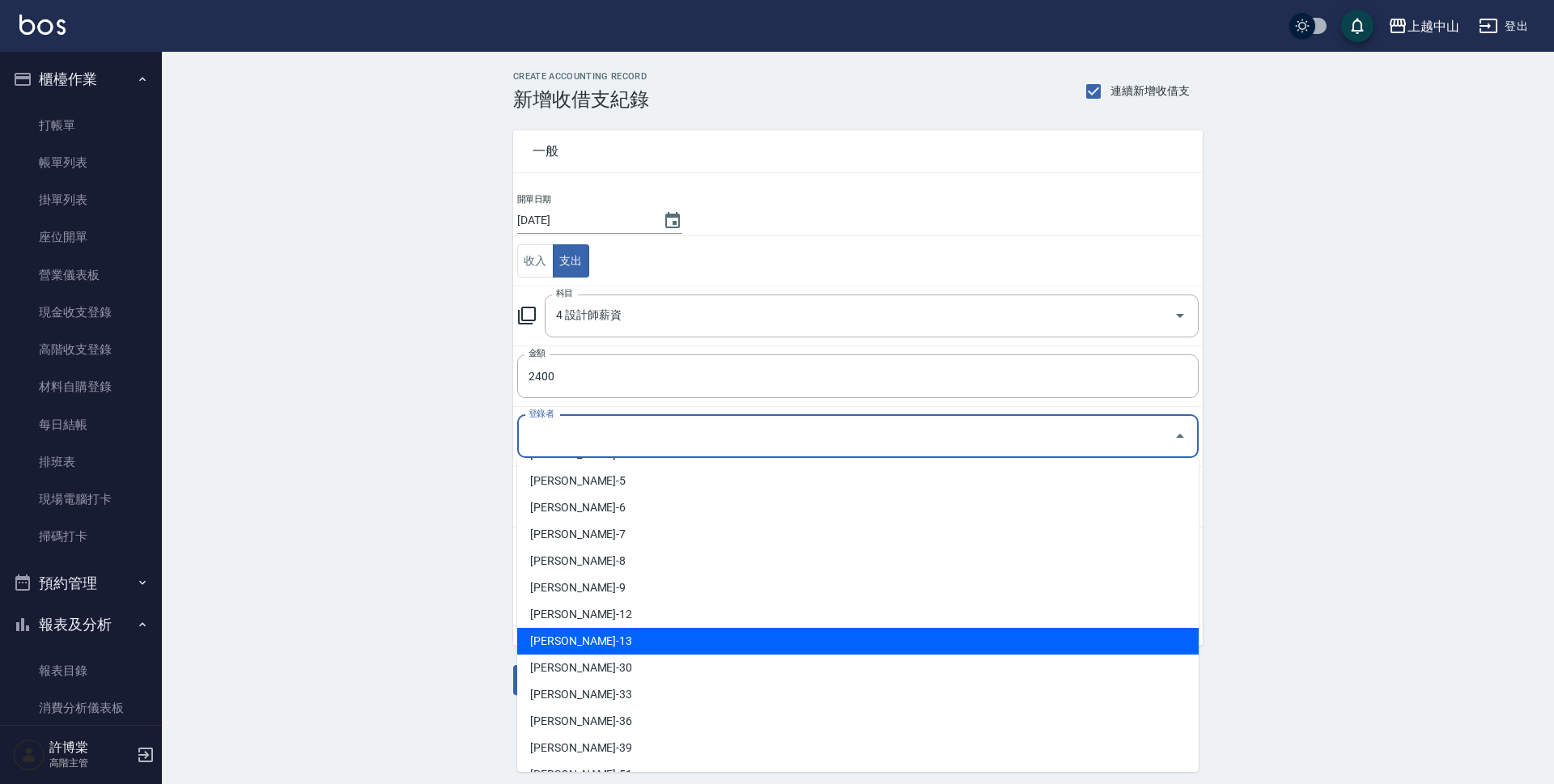
scroll to position [180, 0]
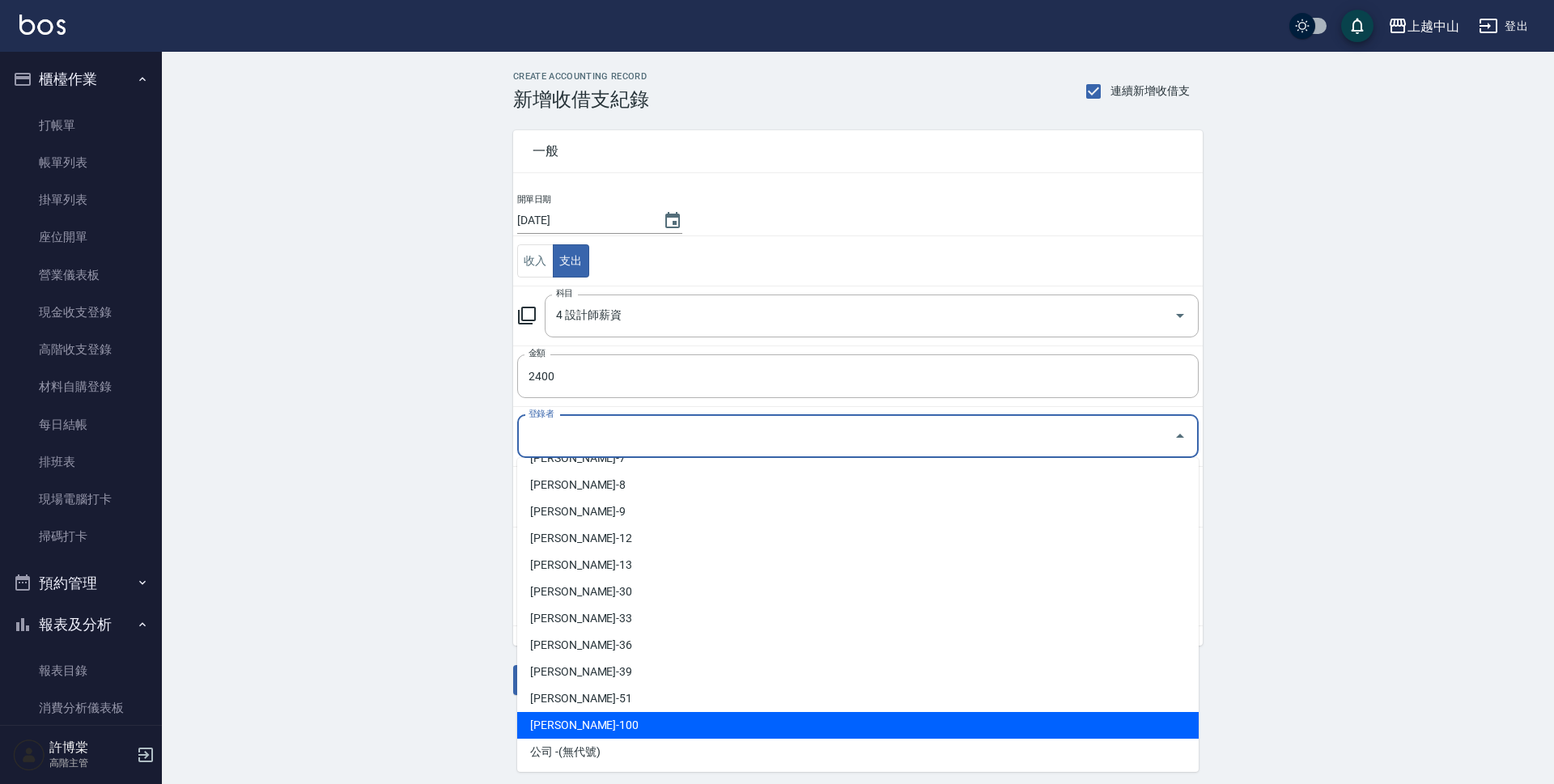
click at [592, 730] on li "[PERSON_NAME]-100" at bounding box center [857, 725] width 681 height 27
type input "[PERSON_NAME]-100"
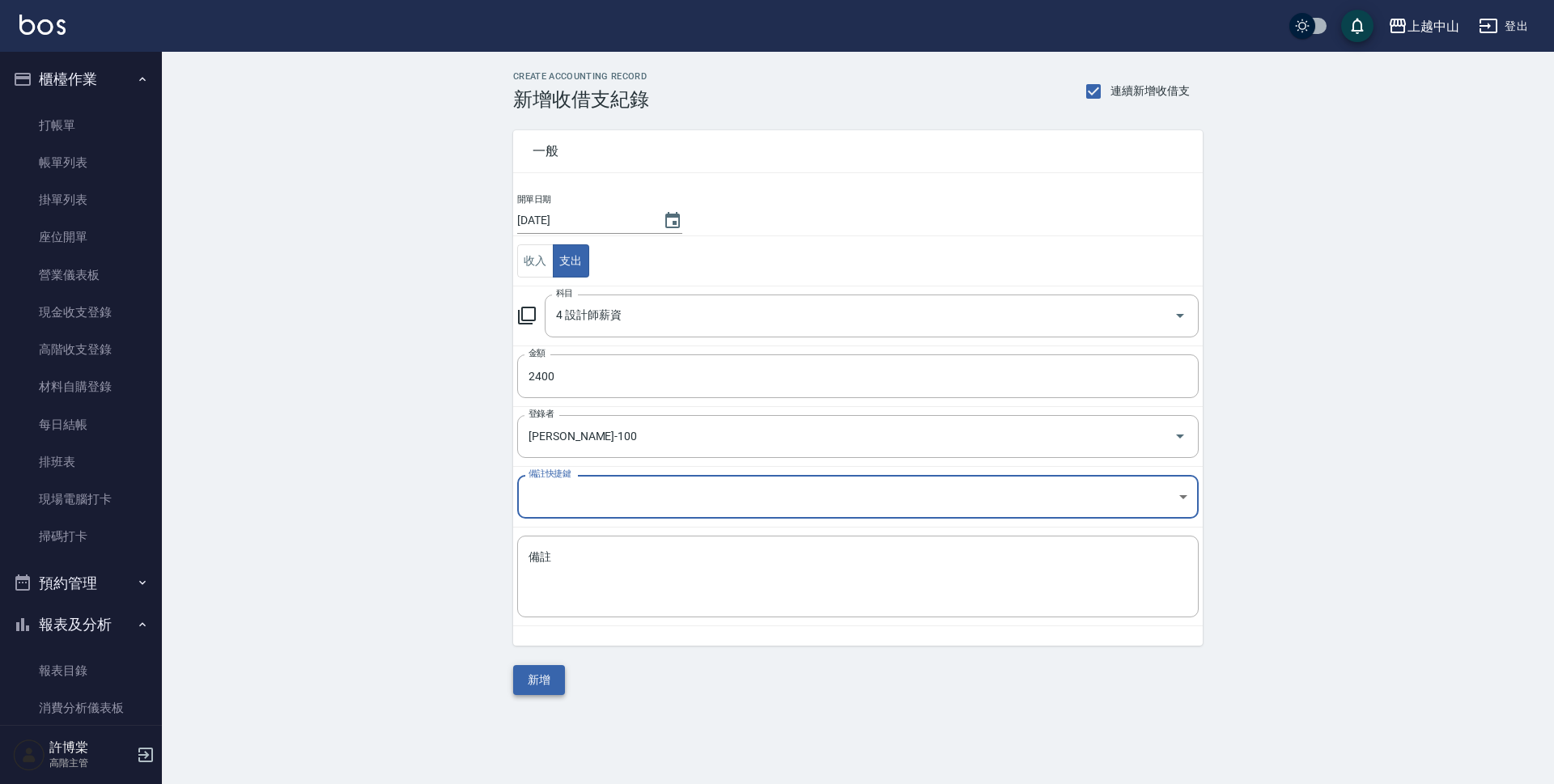
click at [532, 686] on button "新增" at bounding box center [538, 680] width 51 height 30
